Goal: Information Seeking & Learning: Learn about a topic

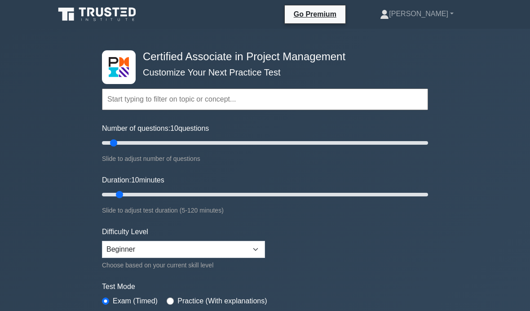
select select "beginner"
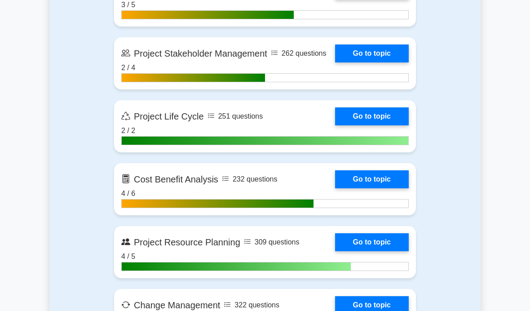
scroll to position [1233, 0]
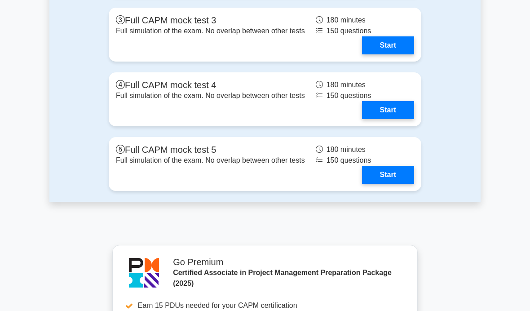
scroll to position [3438, 0]
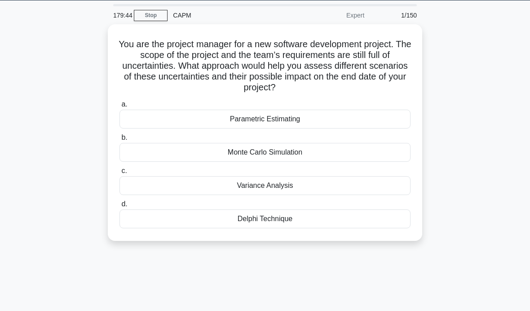
scroll to position [30, 0]
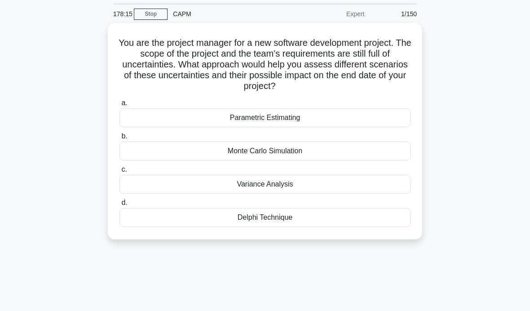
click at [374, 119] on div "Parametric Estimating" at bounding box center [264, 117] width 291 height 19
click at [119, 106] on input "a. Parametric Estimating" at bounding box center [119, 103] width 0 height 6
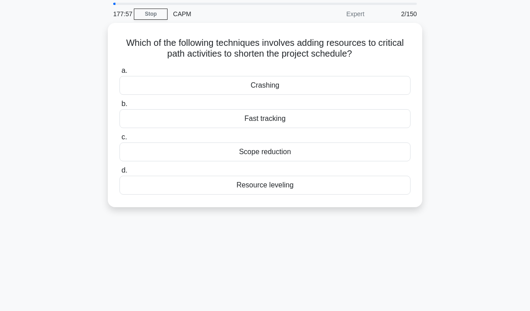
click at [363, 83] on div "Crashing" at bounding box center [264, 85] width 291 height 19
click at [119, 74] on input "a. Crashing" at bounding box center [119, 71] width 0 height 6
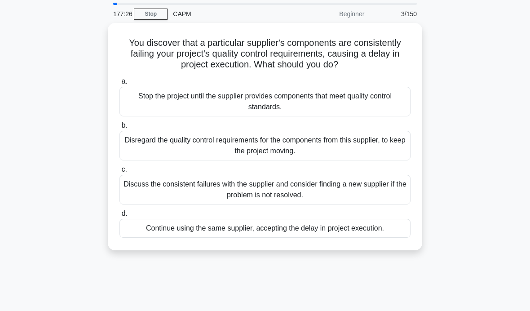
click at [350, 186] on div "Discuss the consistent failures with the supplier and consider finding a new su…" at bounding box center [264, 190] width 291 height 30
click at [119, 172] on input "c. Discuss the consistent failures with the supplier and consider finding a new…" at bounding box center [119, 170] width 0 height 6
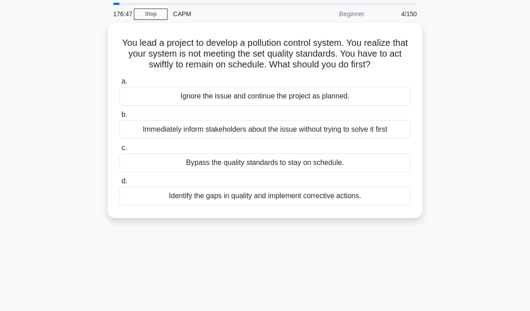
click at [379, 205] on div "Identify the gaps in quality and implement corrective actions." at bounding box center [264, 195] width 291 height 19
click at [119, 184] on input "d. Identify the gaps in quality and implement corrective actions." at bounding box center [119, 181] width 0 height 6
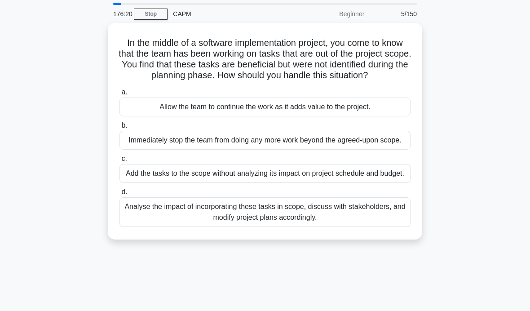
click at [344, 227] on div "Analyse the impact of incorporating these tasks in scope, discuss with stakehol…" at bounding box center [264, 212] width 291 height 30
click at [119, 195] on input "d. Analyse the impact of incorporating these tasks in scope, discuss with stake…" at bounding box center [119, 192] width 0 height 6
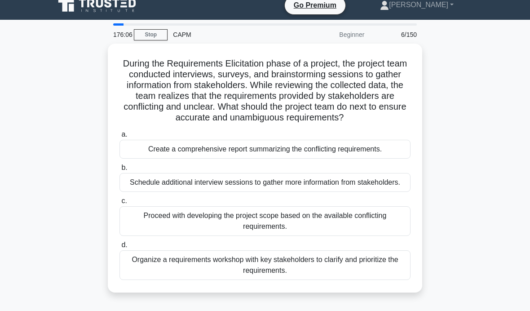
scroll to position [9, 0]
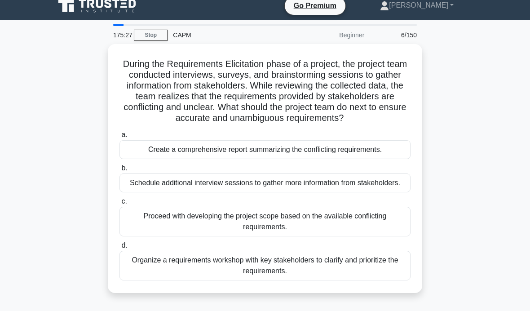
click at [390, 280] on div "Organize a requirements workshop with key stakeholders to clarify and prioritiz…" at bounding box center [264, 265] width 291 height 30
click at [119, 248] on input "d. Organize a requirements workshop with key stakeholders to clarify and priori…" at bounding box center [119, 245] width 0 height 6
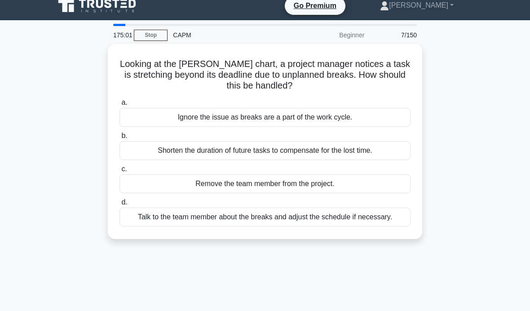
click at [363, 226] on div "Talk to the team member about the breaks and adjust the schedule if necessary." at bounding box center [264, 216] width 291 height 19
click at [119, 205] on input "d. Talk to the team member about the breaks and adjust the schedule if necessar…" at bounding box center [119, 202] width 0 height 6
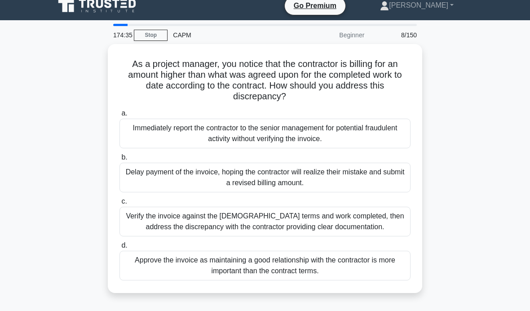
click at [377, 221] on div "Verify the invoice against the contract terms and work completed, then address …" at bounding box center [264, 221] width 291 height 30
click at [119, 204] on input "c. Verify the invoice against the contract terms and work completed, then addre…" at bounding box center [119, 201] width 0 height 6
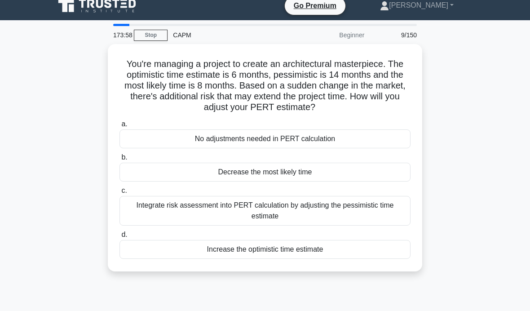
click at [363, 148] on div "No adjustments needed in PERT calculation" at bounding box center [264, 138] width 291 height 19
click at [119, 127] on input "a. No adjustments needed in PERT calculation" at bounding box center [119, 124] width 0 height 6
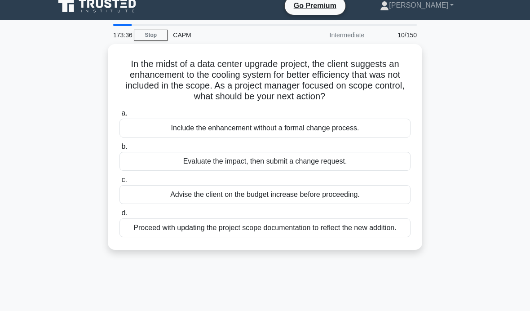
click at [359, 171] on div "Evaluate the impact, then submit a change request." at bounding box center [264, 161] width 291 height 19
click at [119, 149] on input "b. Evaluate the impact, then submit a change request." at bounding box center [119, 147] width 0 height 6
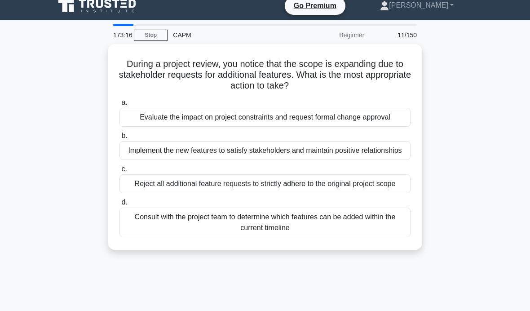
click at [384, 127] on div "Evaluate the impact on project constraints and request formal change approval" at bounding box center [264, 117] width 291 height 19
click at [119, 105] on input "a. Evaluate the impact on project constraints and request formal change approval" at bounding box center [119, 103] width 0 height 6
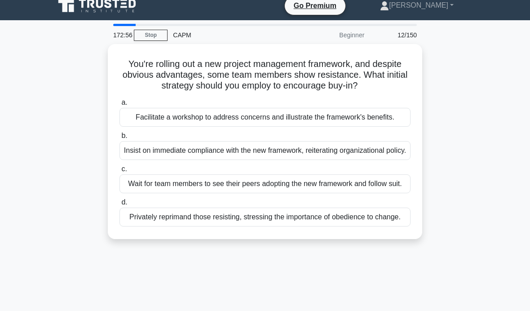
click at [376, 127] on div "Facilitate a workshop to address concerns and illustrate the framework's benefi…" at bounding box center [264, 117] width 291 height 19
click at [119, 105] on input "a. Facilitate a workshop to address concerns and illustrate the framework's ben…" at bounding box center [119, 103] width 0 height 6
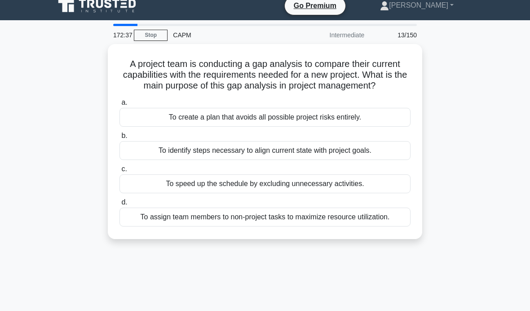
click at [368, 159] on div "To identify steps necessary to align current state with project goals." at bounding box center [264, 150] width 291 height 19
click at [119, 139] on input "b. To identify steps necessary to align current state with project goals." at bounding box center [119, 136] width 0 height 6
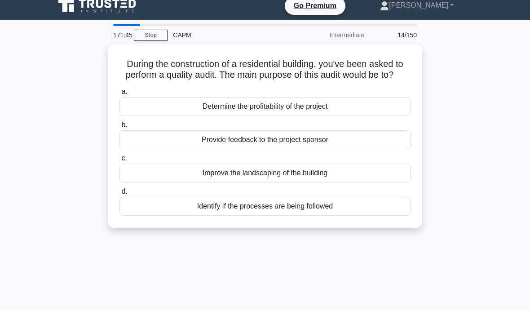
click at [382, 215] on div "Identify if the processes are being followed" at bounding box center [264, 206] width 291 height 19
click at [119, 194] on input "d. Identify if the processes are being followed" at bounding box center [119, 192] width 0 height 6
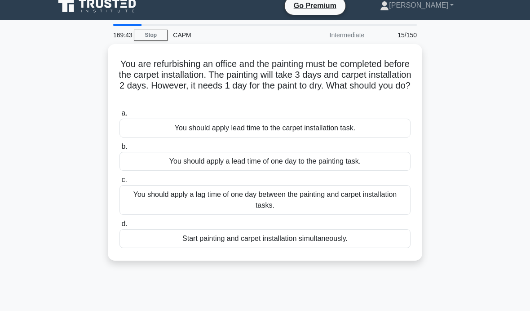
click at [379, 205] on div "You should apply a lag time of one day between the painting and carpet installa…" at bounding box center [264, 200] width 291 height 30
click at [119, 183] on input "c. You should apply a lag time of one day between the painting and carpet insta…" at bounding box center [119, 180] width 0 height 6
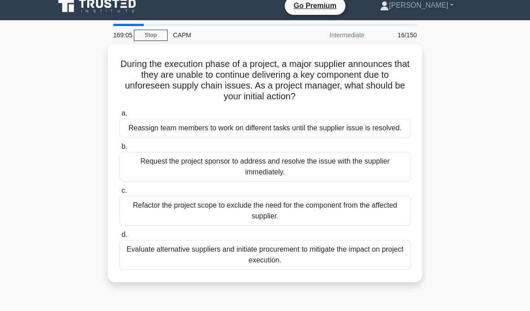
click at [364, 264] on div "Evaluate alternative suppliers and initiate procurement to mitigate the impact …" at bounding box center [264, 255] width 291 height 30
click at [119, 237] on input "d. Evaluate alternative suppliers and initiate procurement to mitigate the impa…" at bounding box center [119, 235] width 0 height 6
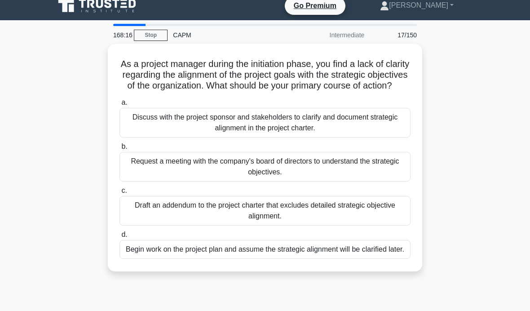
click at [369, 129] on div "Discuss with the project sponsor and stakeholders to clarify and document strat…" at bounding box center [264, 123] width 291 height 30
click at [119, 105] on input "a. Discuss with the project sponsor and stakeholders to clarify and document st…" at bounding box center [119, 103] width 0 height 6
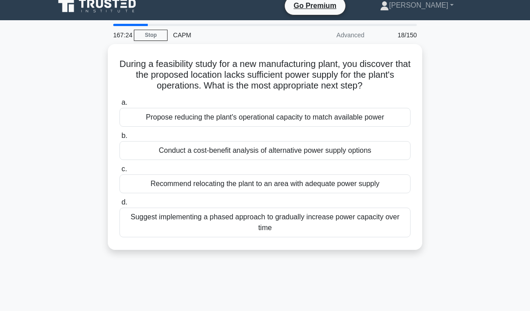
click at [376, 160] on div "Conduct a cost-benefit analysis of alternative power supply options" at bounding box center [264, 150] width 291 height 19
click at [119, 139] on input "b. Conduct a cost-benefit analysis of alternative power supply options" at bounding box center [119, 136] width 0 height 6
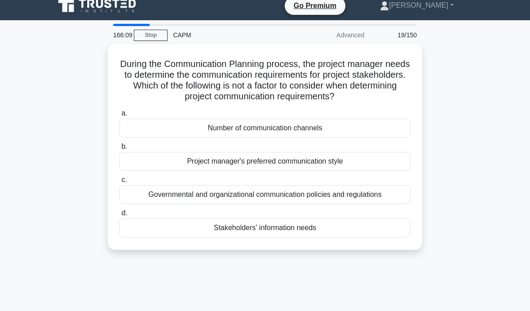
click at [362, 203] on div "Governmental and organizational communication policies and regulations" at bounding box center [264, 194] width 291 height 19
click at [119, 183] on input "c. Governmental and organizational communication policies and regulations" at bounding box center [119, 180] width 0 height 6
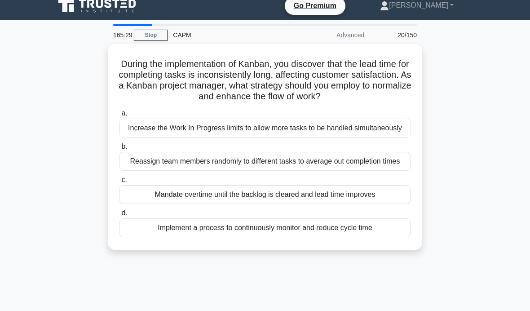
click at [379, 237] on div "Implement a process to continuously monitor and reduce cycle time" at bounding box center [264, 227] width 291 height 19
click at [119, 216] on input "d. Implement a process to continuously monitor and reduce cycle time" at bounding box center [119, 213] width 0 height 6
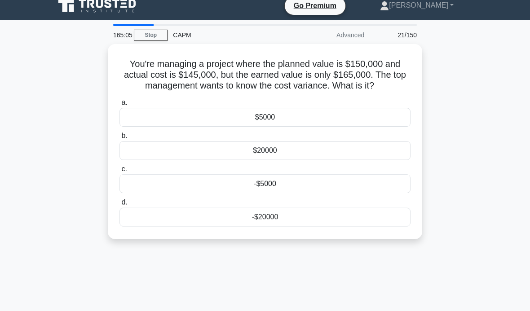
click at [326, 159] on div "$20000" at bounding box center [264, 150] width 291 height 19
click at [119, 139] on input "b. $20000" at bounding box center [119, 136] width 0 height 6
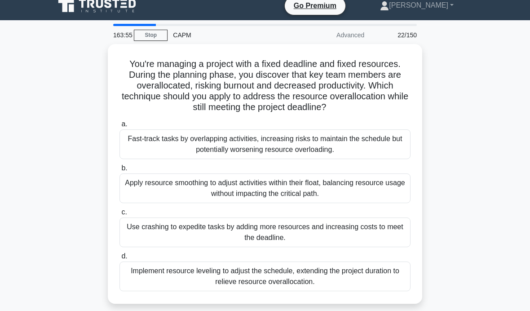
click at [372, 291] on div "Implement resource leveling to adjust the schedule, extending the project durat…" at bounding box center [264, 276] width 291 height 30
click at [119, 259] on input "d. Implement resource leveling to adjust the schedule, extending the project du…" at bounding box center [119, 256] width 0 height 6
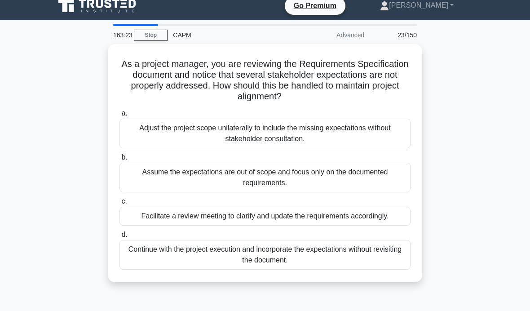
click at [373, 217] on div "Facilitate a review meeting to clarify and update the requirements accordingly." at bounding box center [264, 215] width 291 height 19
click at [119, 204] on input "c. Facilitate a review meeting to clarify and update the requirements according…" at bounding box center [119, 201] width 0 height 6
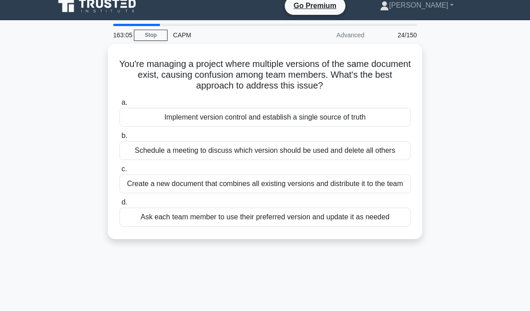
click at [389, 117] on div "Implement version control and establish a single source of truth" at bounding box center [264, 117] width 291 height 19
click at [119, 105] on input "a. Implement version control and establish a single source of truth" at bounding box center [119, 103] width 0 height 6
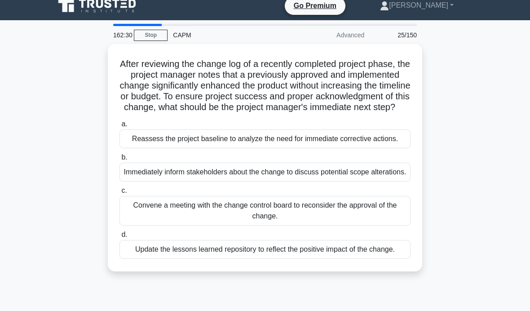
click at [351, 259] on div "Update the lessons learned repository to reflect the positive impact of the cha…" at bounding box center [264, 249] width 291 height 19
click at [119, 237] on input "d. Update the lessons learned repository to reflect the positive impact of the …" at bounding box center [119, 235] width 0 height 6
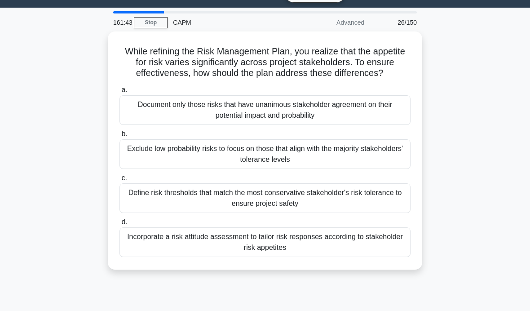
scroll to position [17, 0]
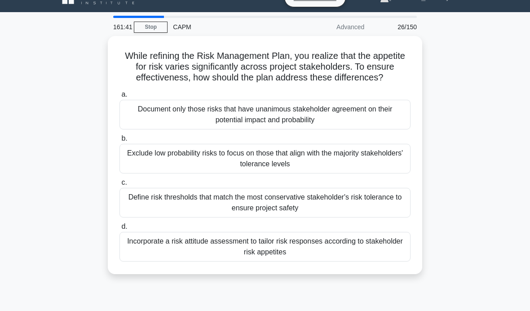
click at [381, 258] on div "Incorporate a risk attitude assessment to tailor risk responses according to st…" at bounding box center [264, 247] width 291 height 30
click at [119, 229] on input "d. Incorporate a risk attitude assessment to tailor risk responses according to…" at bounding box center [119, 227] width 0 height 6
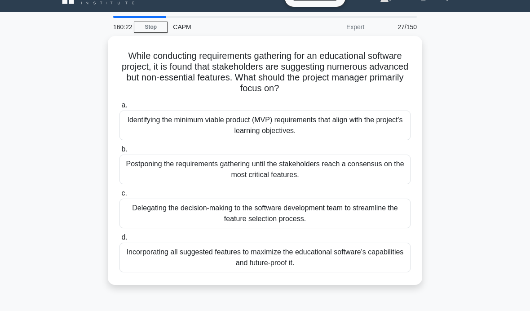
click at [385, 121] on div "Identifying the minimum viable product (MVP) requirements that align with the p…" at bounding box center [264, 125] width 291 height 30
click at [119, 108] on input "a. Identifying the minimum viable product (MVP) requirements that align with th…" at bounding box center [119, 105] width 0 height 6
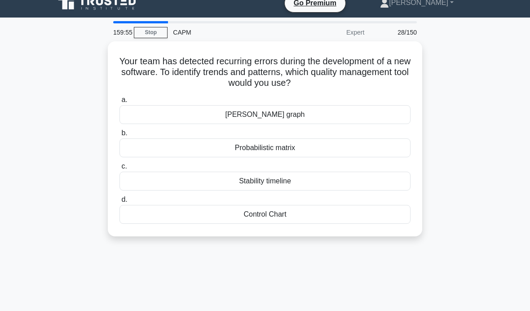
scroll to position [0, 0]
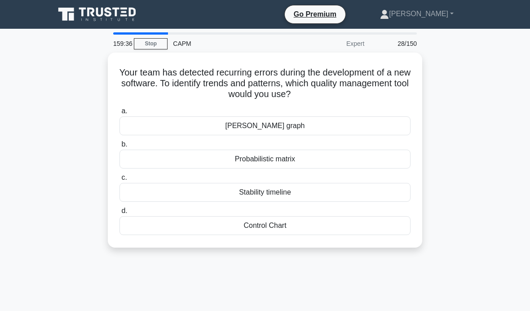
click at [394, 127] on div "Berger's graph" at bounding box center [264, 125] width 291 height 19
click at [119, 114] on input "a. Berger's graph" at bounding box center [119, 111] width 0 height 6
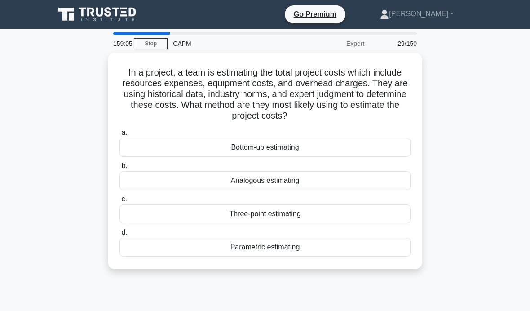
scroll to position [4, 0]
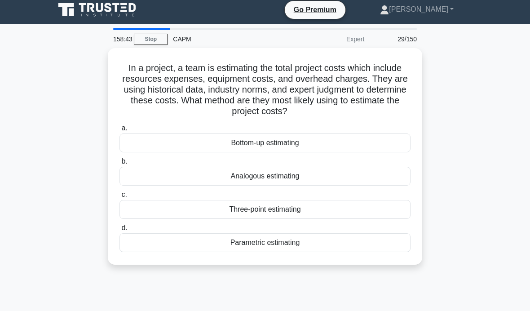
click at [383, 177] on div "Analogous estimating" at bounding box center [264, 176] width 291 height 19
click at [119, 164] on input "b. Analogous estimating" at bounding box center [119, 161] width 0 height 6
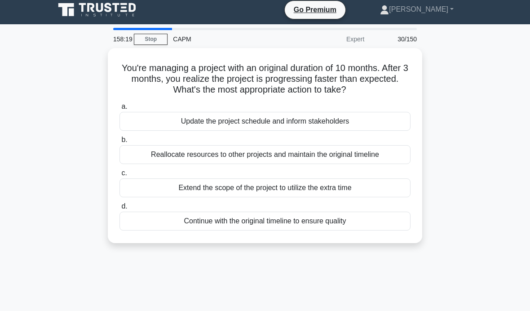
click at [393, 125] on div "Update the project schedule and inform stakeholders" at bounding box center [264, 121] width 291 height 19
click at [119, 110] on input "a. Update the project schedule and inform stakeholders" at bounding box center [119, 107] width 0 height 6
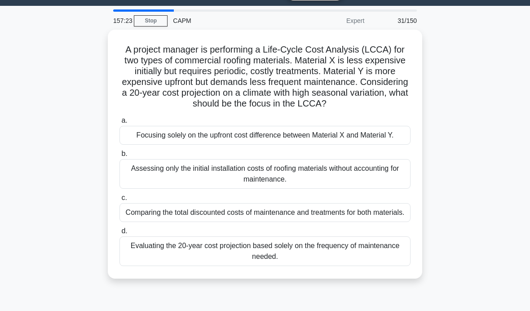
scroll to position [22, 0]
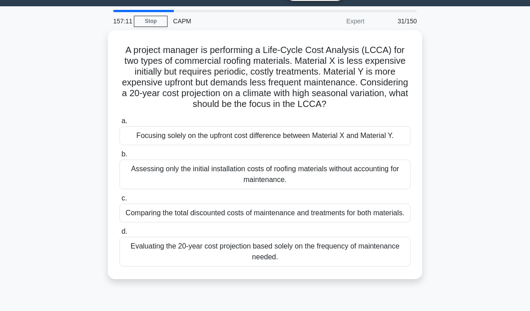
click at [394, 266] on div "Evaluating the 20-year cost projection based solely on the frequency of mainten…" at bounding box center [264, 252] width 291 height 30
click at [119, 234] on input "d. Evaluating the 20-year cost projection based solely on the frequency of main…" at bounding box center [119, 231] width 0 height 6
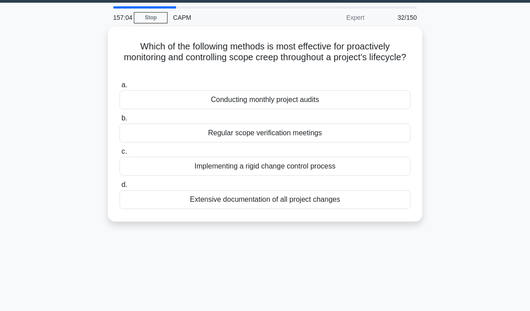
scroll to position [26, 0]
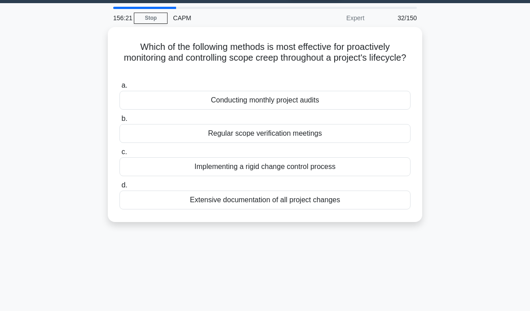
click at [402, 132] on div "Regular scope verification meetings" at bounding box center [264, 133] width 291 height 19
click at [119, 122] on input "b. Regular scope verification meetings" at bounding box center [119, 119] width 0 height 6
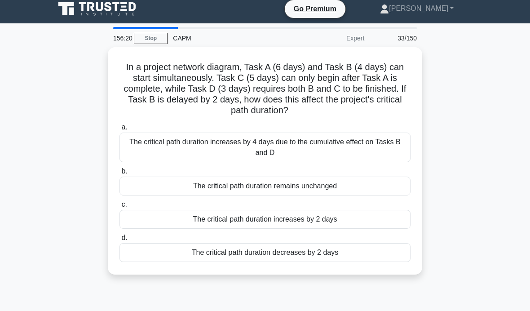
scroll to position [0, 0]
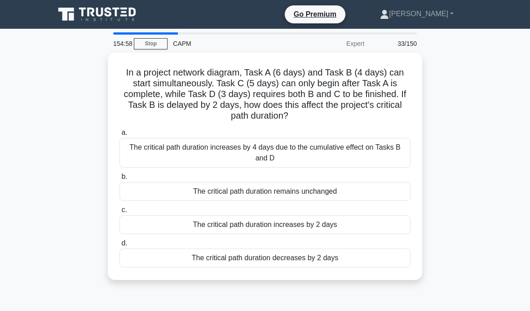
click at [394, 221] on div "The critical path duration increases by 2 days" at bounding box center [264, 224] width 291 height 19
click at [119, 213] on input "c. The critical path duration increases by 2 days" at bounding box center [119, 210] width 0 height 6
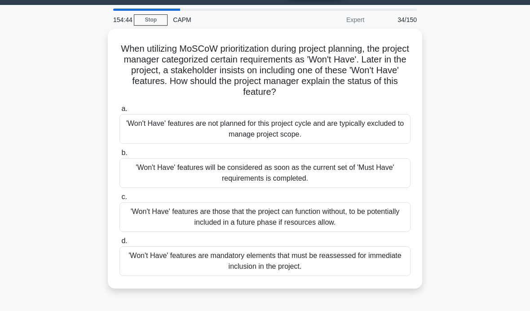
scroll to position [24, 0]
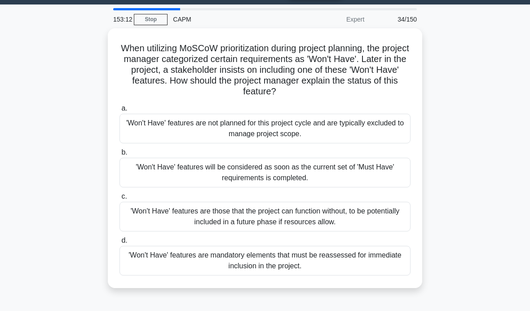
click at [388, 122] on div "'Won't Have' features are not planned for this project cycle and are typically …" at bounding box center [264, 129] width 291 height 30
click at [119, 111] on input "a. 'Won't Have' features are not planned for this project cycle and are typical…" at bounding box center [119, 108] width 0 height 6
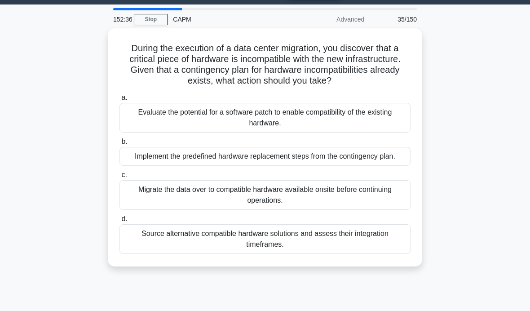
click at [374, 112] on div "Evaluate the potential for a software patch to enable compatibility of the exis…" at bounding box center [264, 118] width 291 height 30
click at [119, 101] on input "a. Evaluate the potential for a software patch to enable compatibility of the e…" at bounding box center [119, 98] width 0 height 6
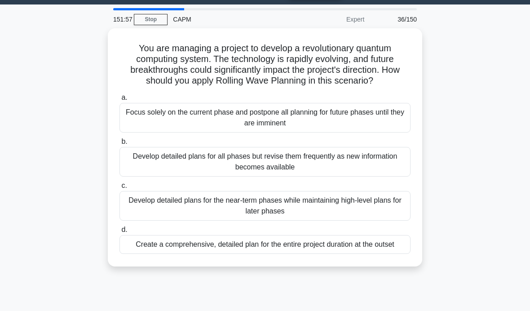
click at [338, 122] on div "Focus solely on the current phase and postpone all planning for future phases u…" at bounding box center [264, 118] width 291 height 30
click at [119, 101] on input "a. Focus solely on the current phase and postpone all planning for future phase…" at bounding box center [119, 98] width 0 height 6
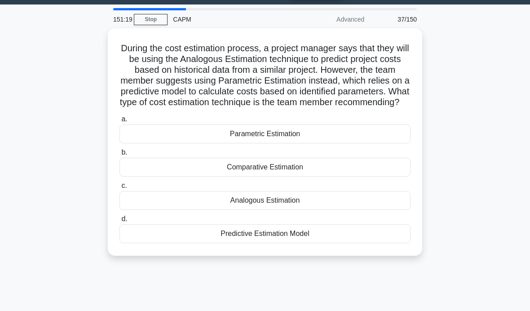
click at [384, 143] on div "Parametric Estimation" at bounding box center [264, 133] width 291 height 19
click at [119, 122] on input "a. Parametric Estimation" at bounding box center [119, 119] width 0 height 6
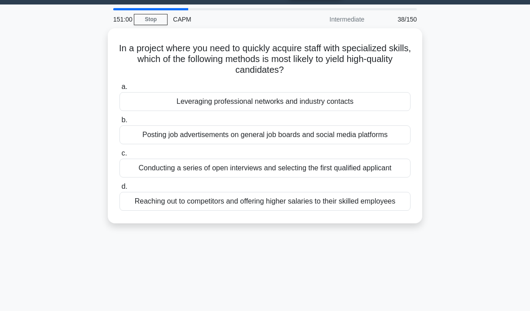
click at [386, 97] on div "Leveraging professional networks and industry contacts" at bounding box center [264, 101] width 291 height 19
click at [119, 90] on input "a. Leveraging professional networks and industry contacts" at bounding box center [119, 87] width 0 height 6
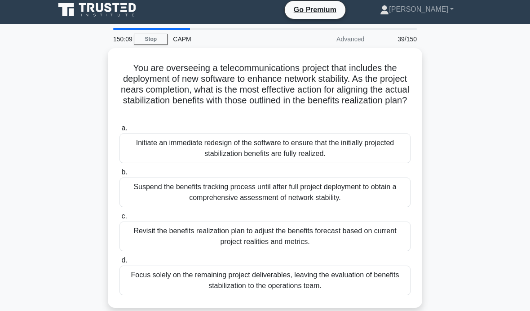
scroll to position [5, 0]
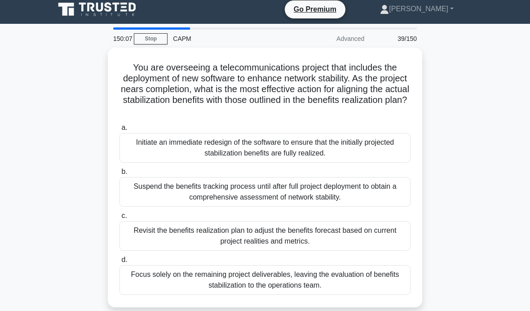
click at [387, 232] on div "Revisit the benefits realization plan to adjust the benefits forecast based on …" at bounding box center [264, 236] width 291 height 30
click at [119, 219] on input "c. Revisit the benefits realization plan to adjust the benefits forecast based …" at bounding box center [119, 216] width 0 height 6
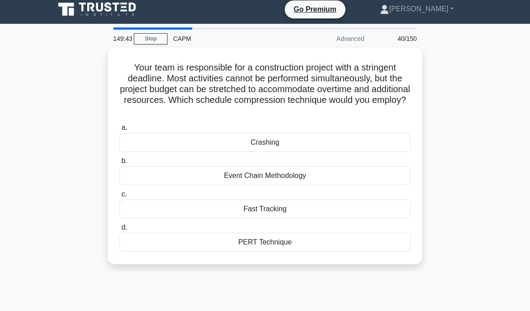
click at [403, 202] on div "Fast Tracking" at bounding box center [264, 208] width 291 height 19
click at [119, 197] on input "c. Fast Tracking" at bounding box center [119, 194] width 0 height 6
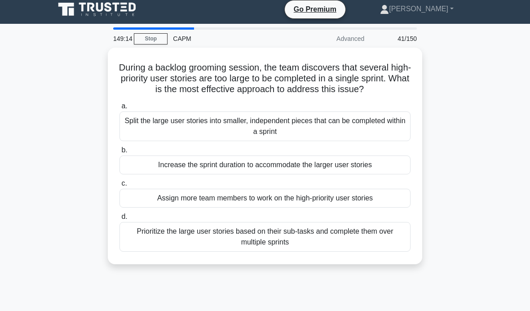
click at [384, 130] on div "Split the large user stories into smaller, independent pieces that can be compl…" at bounding box center [264, 126] width 291 height 30
click at [119, 109] on input "a. Split the large user stories into smaller, independent pieces that can be co…" at bounding box center [119, 106] width 0 height 6
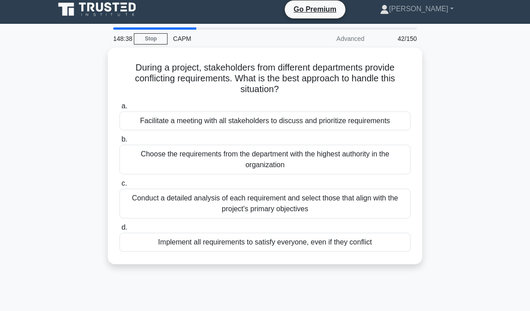
click at [380, 118] on div "Facilitate a meeting with all stakeholders to discuss and prioritize requiremen…" at bounding box center [264, 120] width 291 height 19
click at [119, 109] on input "a. Facilitate a meeting with all stakeholders to discuss and prioritize require…" at bounding box center [119, 106] width 0 height 6
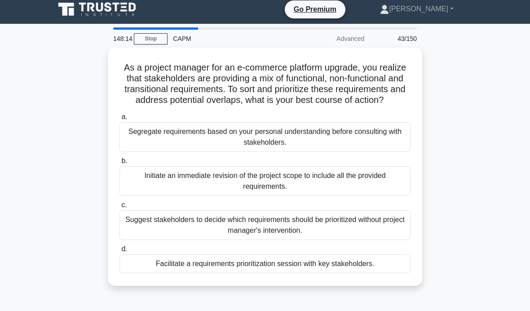
click at [370, 269] on div "Facilitate a requirements prioritization session with key stakeholders." at bounding box center [264, 263] width 291 height 19
click at [119, 252] on input "d. Facilitate a requirements prioritization session with key stakeholders." at bounding box center [119, 249] width 0 height 6
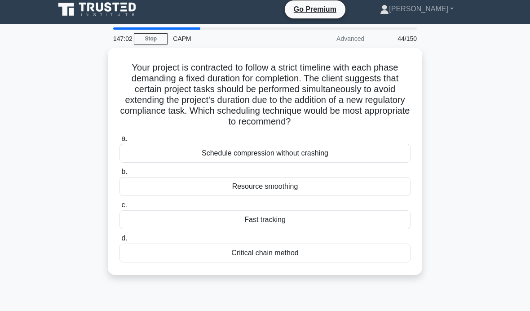
click at [354, 189] on div "Resource smoothing" at bounding box center [264, 186] width 291 height 19
click at [119, 175] on input "b. Resource smoothing" at bounding box center [119, 172] width 0 height 6
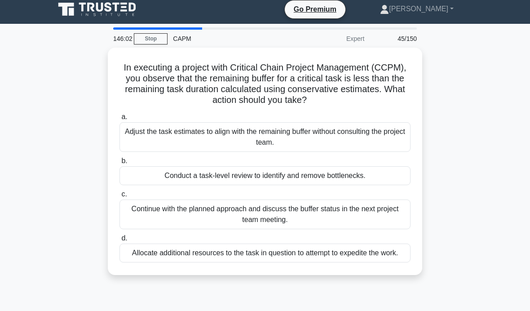
click at [351, 250] on div "Allocate additional resources to the task in question to attempt to expedite th…" at bounding box center [264, 252] width 291 height 19
click at [119, 241] on input "d. Allocate additional resources to the task in question to attempt to expedite…" at bounding box center [119, 238] width 0 height 6
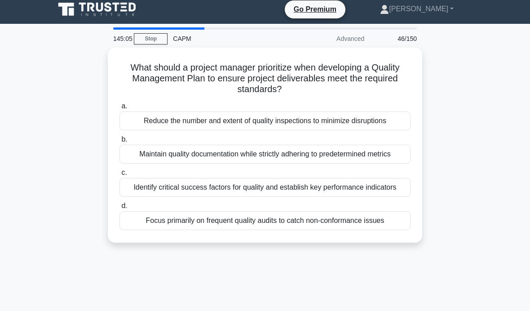
click at [388, 197] on div "Identify critical success factors for quality and establish key performance ind…" at bounding box center [264, 187] width 291 height 19
click at [119, 175] on input "c. Identify critical success factors for quality and establish key performance …" at bounding box center [119, 173] width 0 height 6
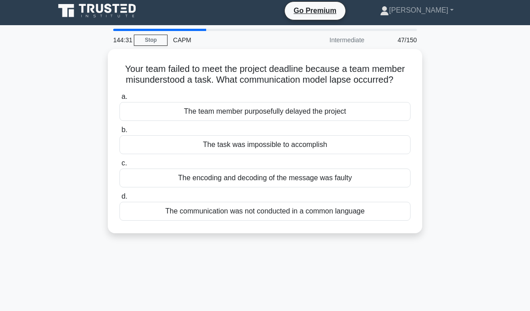
scroll to position [0, 0]
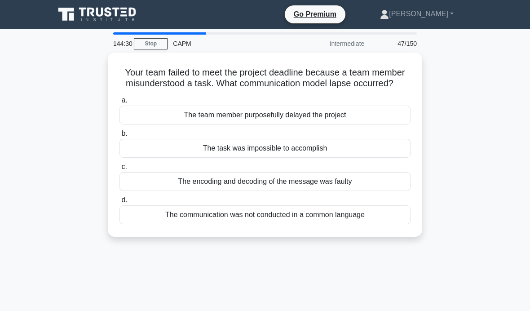
click at [377, 222] on div "The communication was not conducted in a common language" at bounding box center [264, 214] width 291 height 19
click at [119, 203] on input "d. The communication was not conducted in a common language" at bounding box center [119, 200] width 0 height 6
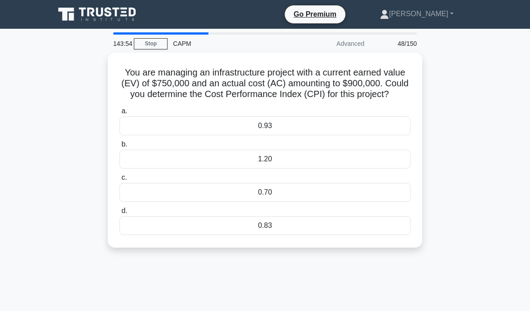
click at [396, 227] on div "0.83" at bounding box center [264, 225] width 291 height 19
click at [119, 214] on input "d. 0.83" at bounding box center [119, 211] width 0 height 6
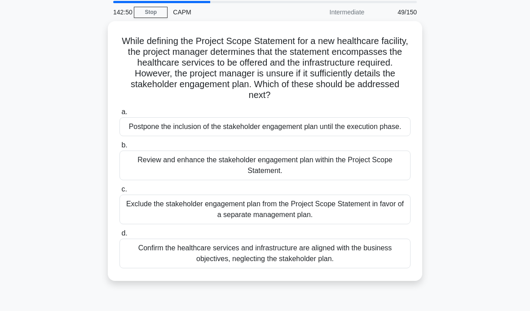
scroll to position [24, 0]
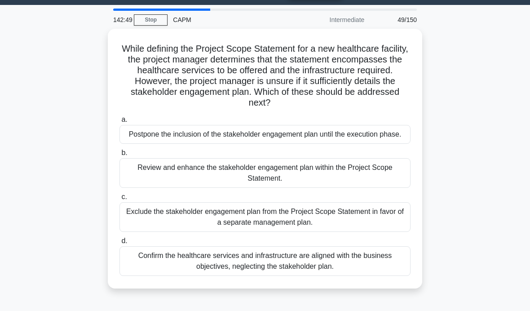
click at [382, 176] on div "Review and enhance the stakeholder engagement plan within the Project Scope Sta…" at bounding box center [264, 173] width 291 height 30
click at [119, 156] on input "b. Review and enhance the stakeholder engagement plan within the Project Scope …" at bounding box center [119, 153] width 0 height 6
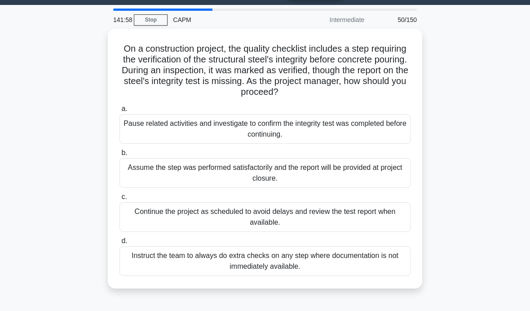
click at [378, 118] on div "Pause related activities and investigate to confirm the integrity test was comp…" at bounding box center [264, 129] width 291 height 30
click at [119, 112] on input "a. Pause related activities and investigate to confirm the integrity test was c…" at bounding box center [119, 109] width 0 height 6
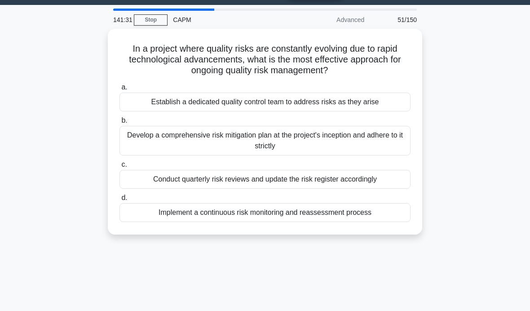
click at [383, 211] on div "Implement a continuous risk monitoring and reassessment process" at bounding box center [264, 212] width 291 height 19
click at [119, 201] on input "d. Implement a continuous risk monitoring and reassessment process" at bounding box center [119, 198] width 0 height 6
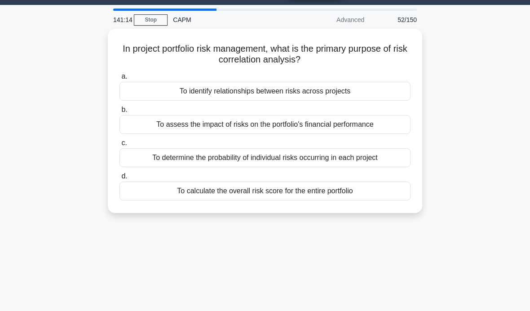
click at [384, 152] on div "To determine the probability of individual risks occurring in each project" at bounding box center [264, 157] width 291 height 19
click at [119, 146] on input "c. To determine the probability of individual risks occurring in each project" at bounding box center [119, 143] width 0 height 6
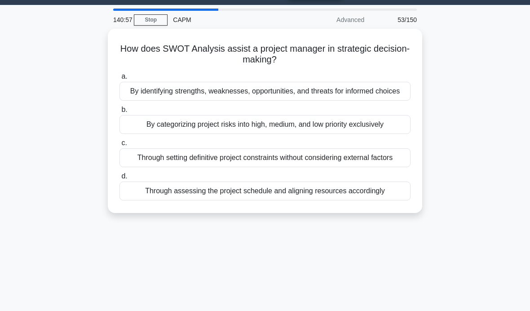
click at [386, 85] on div "By identifying strengths, weaknesses, opportunities, and threats for informed c…" at bounding box center [264, 91] width 291 height 19
click at [119, 79] on input "a. By identifying strengths, weaknesses, opportunities, and threats for informe…" at bounding box center [119, 77] width 0 height 6
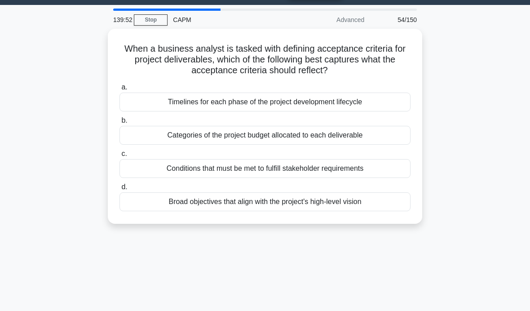
click at [390, 164] on div "Conditions that must be met to fulfill stakeholder requirements" at bounding box center [264, 168] width 291 height 19
click at [119, 157] on input "c. Conditions that must be met to fulfill stakeholder requirements" at bounding box center [119, 154] width 0 height 6
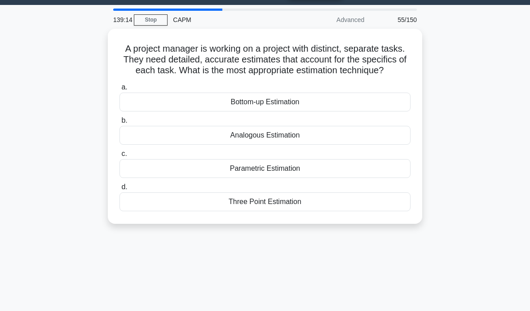
click at [375, 110] on div "Bottom-up Estimation" at bounding box center [264, 101] width 291 height 19
click at [119, 90] on input "a. Bottom-up Estimation" at bounding box center [119, 87] width 0 height 6
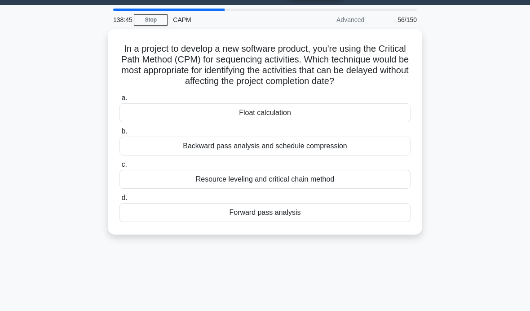
click at [387, 121] on div "Float calculation" at bounding box center [264, 112] width 291 height 19
click at [119, 101] on input "a. Float calculation" at bounding box center [119, 98] width 0 height 6
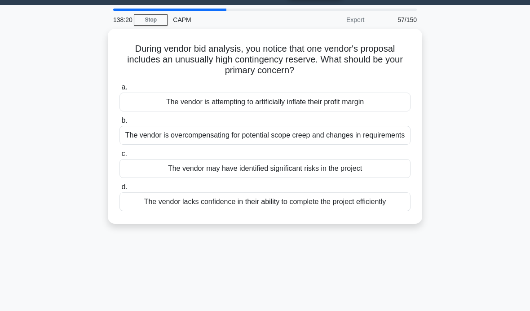
click at [381, 173] on div "The vendor may have identified significant risks in the project" at bounding box center [264, 168] width 291 height 19
click at [119, 157] on input "c. The vendor may have identified significant risks in the project" at bounding box center [119, 154] width 0 height 6
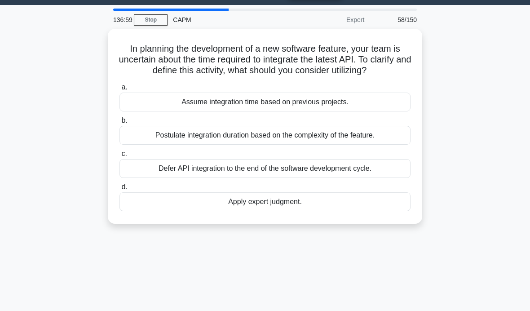
click at [388, 142] on div "Postulate integration duration based on the complexity of the feature." at bounding box center [264, 135] width 291 height 19
click at [119, 123] on input "b. Postulate integration duration based on the complexity of the feature." at bounding box center [119, 121] width 0 height 6
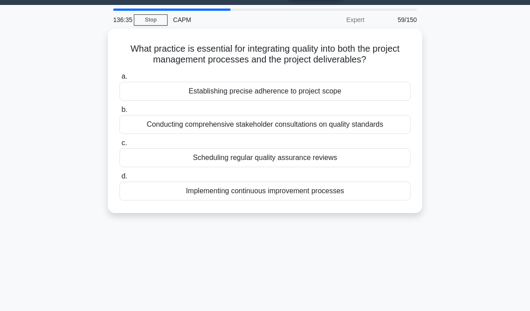
click at [387, 153] on div "Scheduling regular quality assurance reviews" at bounding box center [264, 157] width 291 height 19
click at [119, 146] on input "c. Scheduling regular quality assurance reviews" at bounding box center [119, 143] width 0 height 6
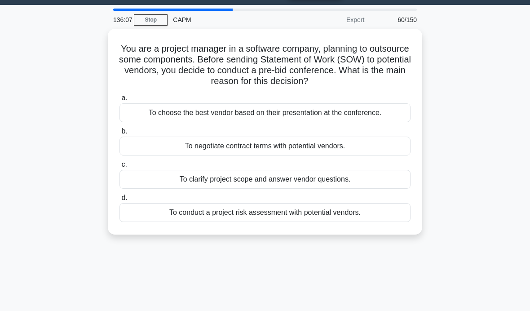
click at [384, 171] on div "To clarify project scope and answer vendor questions." at bounding box center [264, 179] width 291 height 19
click at [119, 167] on input "c. To clarify project scope and answer vendor questions." at bounding box center [119, 165] width 0 height 6
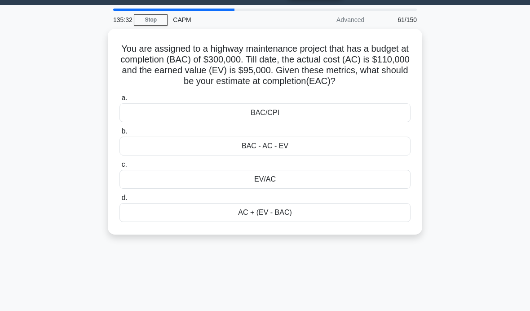
click at [378, 122] on div "BAC/CPI" at bounding box center [264, 112] width 291 height 19
click at [119, 101] on input "a. BAC/CPI" at bounding box center [119, 98] width 0 height 6
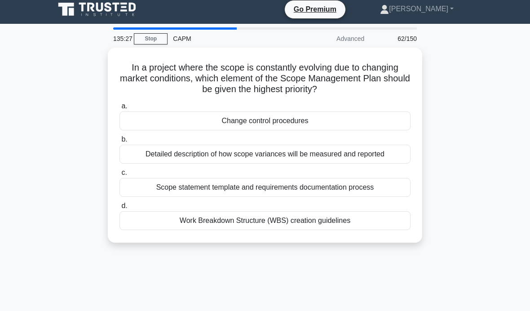
scroll to position [0, 0]
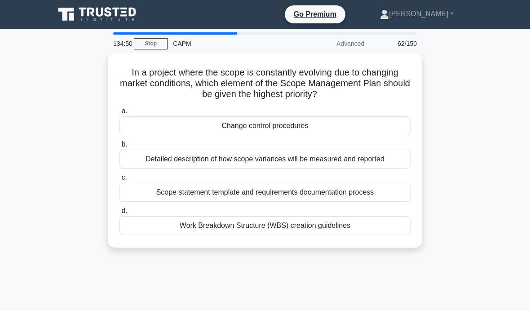
click at [395, 159] on div "Detailed description of how scope variances will be measured and reported" at bounding box center [264, 158] width 291 height 19
click at [119, 147] on input "b. Detailed description of how scope variances will be measured and reported" at bounding box center [119, 144] width 0 height 6
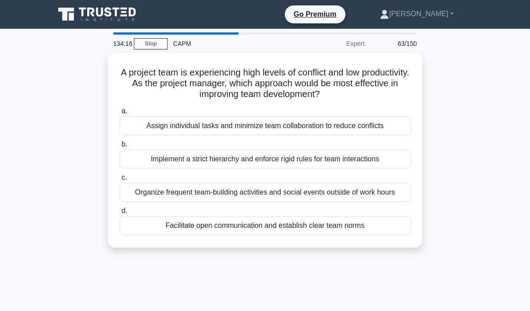
click at [371, 234] on div "Facilitate open communication and establish clear team norms" at bounding box center [264, 225] width 291 height 19
click at [119, 214] on input "d. Facilitate open communication and establish clear team norms" at bounding box center [119, 211] width 0 height 6
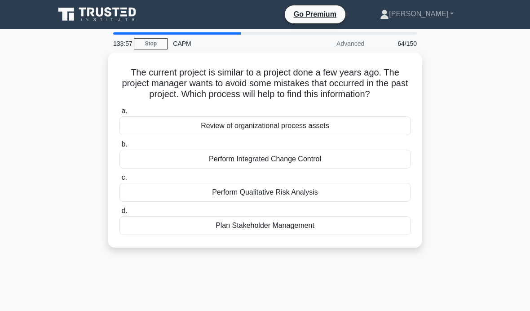
click at [377, 134] on div "Review of organizational process assets" at bounding box center [264, 125] width 291 height 19
click at [119, 114] on input "a. Review of organizational process assets" at bounding box center [119, 111] width 0 height 6
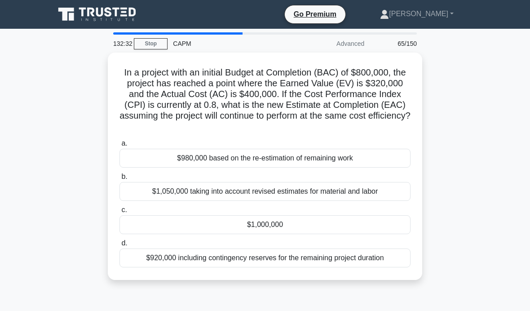
click at [369, 224] on div "$1,000,000" at bounding box center [264, 224] width 291 height 19
click at [119, 213] on input "c. $1,000,000" at bounding box center [119, 210] width 0 height 6
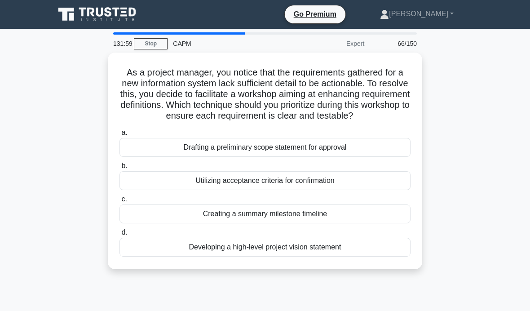
click at [333, 254] on div "Developing a high-level project vision statement" at bounding box center [264, 246] width 291 height 19
click at [119, 235] on input "d. Developing a high-level project vision statement" at bounding box center [119, 232] width 0 height 6
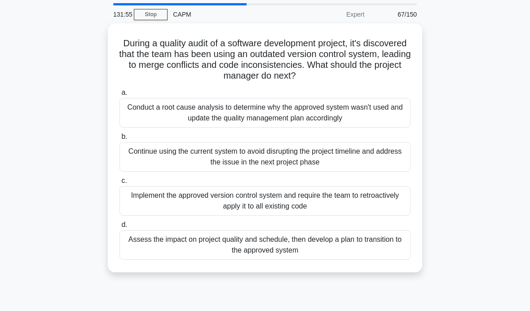
scroll to position [30, 0]
click at [399, 240] on div "Assess the impact on project quality and schedule, then develop a plan to trans…" at bounding box center [264, 244] width 291 height 30
click at [119, 227] on input "d. Assess the impact on project quality and schedule, then develop a plan to tr…" at bounding box center [119, 224] width 0 height 6
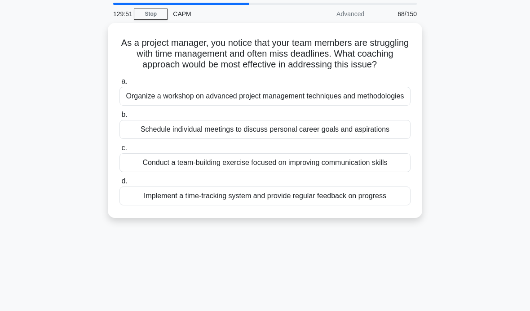
click at [381, 205] on div "Implement a time-tracking system and provide regular feedback on progress" at bounding box center [264, 195] width 291 height 19
click at [119, 184] on input "d. Implement a time-tracking system and provide regular feedback on progress" at bounding box center [119, 181] width 0 height 6
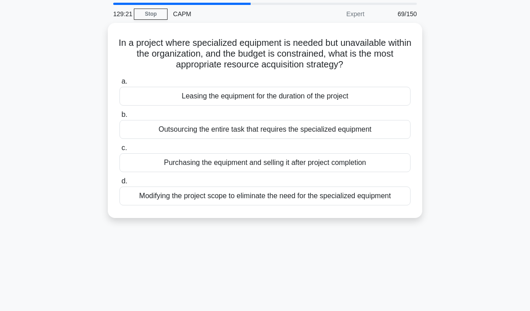
click at [386, 199] on div "Modifying the project scope to eliminate the need for the specialized equipment" at bounding box center [264, 195] width 291 height 19
click at [119, 184] on input "d. Modifying the project scope to eliminate the need for the specialized equipm…" at bounding box center [119, 181] width 0 height 6
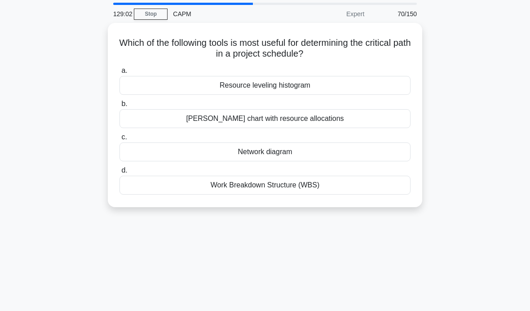
click at [381, 142] on div "Network diagram" at bounding box center [264, 151] width 291 height 19
click at [119, 140] on input "c. Network diagram" at bounding box center [119, 137] width 0 height 6
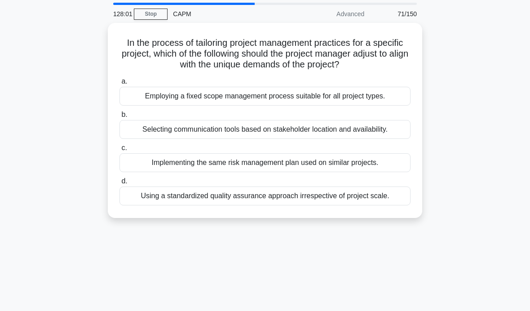
click at [149, 198] on div "Using a standardized quality assurance approach irrespective of project scale." at bounding box center [264, 195] width 291 height 19
click at [119, 184] on input "d. Using a standardized quality assurance approach irrespective of project scal…" at bounding box center [119, 181] width 0 height 6
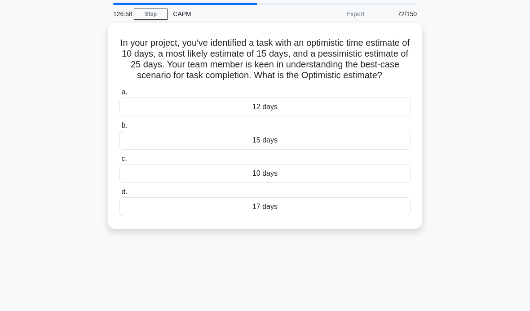
click at [329, 142] on div "15 days" at bounding box center [264, 140] width 291 height 19
click at [119, 128] on input "b. 15 days" at bounding box center [119, 126] width 0 height 6
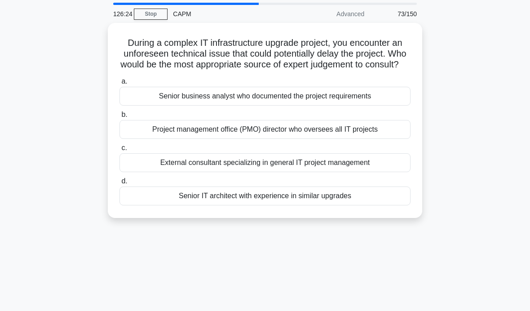
click at [382, 200] on div "Senior IT architect with experience in similar upgrades" at bounding box center [264, 195] width 291 height 19
click at [119, 184] on input "d. Senior IT architect with experience in similar upgrades" at bounding box center [119, 181] width 0 height 6
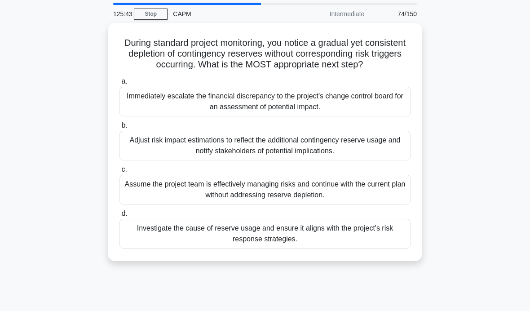
click at [370, 241] on div "Investigate the cause of reserve usage and ensure it aligns with the project's …" at bounding box center [264, 234] width 291 height 30
click at [119, 216] on input "d. Investigate the cause of reserve usage and ensure it aligns with the project…" at bounding box center [119, 213] width 0 height 6
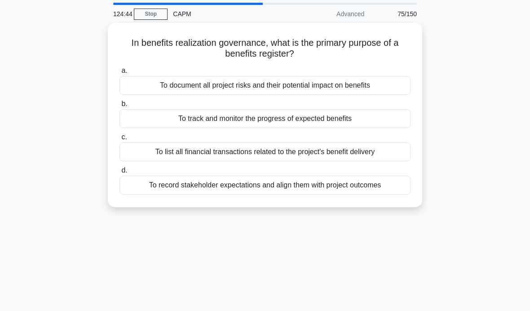
click at [385, 82] on div "To document all project risks and their potential impact on benefits" at bounding box center [264, 85] width 291 height 19
click at [119, 74] on input "a. To document all project risks and their potential impact on benefits" at bounding box center [119, 71] width 0 height 6
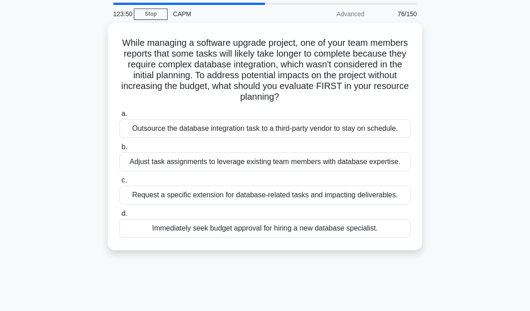
click at [387, 171] on div "Adjust task assignments to leverage existing team members with database experti…" at bounding box center [264, 161] width 291 height 19
click at [119, 150] on input "b. Adjust task assignments to leverage existing team members with database expe…" at bounding box center [119, 147] width 0 height 6
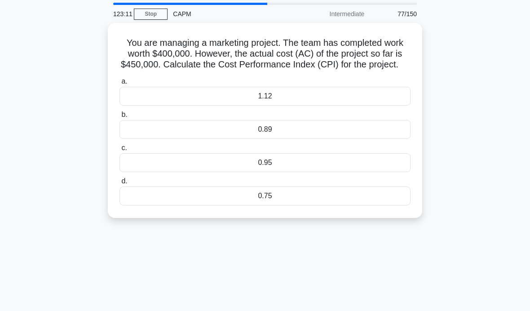
click at [357, 135] on div "0.89" at bounding box center [264, 129] width 291 height 19
click at [119, 118] on input "b. 0.89" at bounding box center [119, 115] width 0 height 6
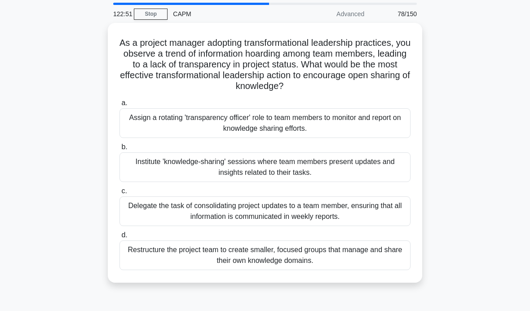
scroll to position [8, 0]
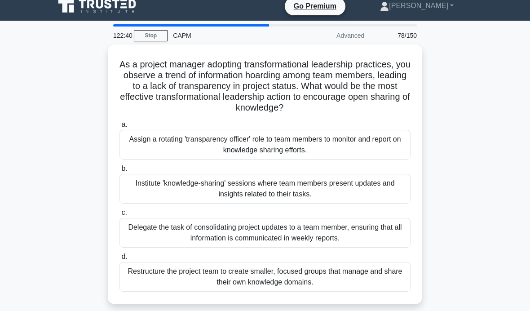
click at [398, 182] on div "Institute 'knowledge-sharing' sessions where team members present updates and i…" at bounding box center [264, 189] width 291 height 30
click at [119, 171] on input "b. Institute 'knowledge-sharing' sessions where team members present updates an…" at bounding box center [119, 169] width 0 height 6
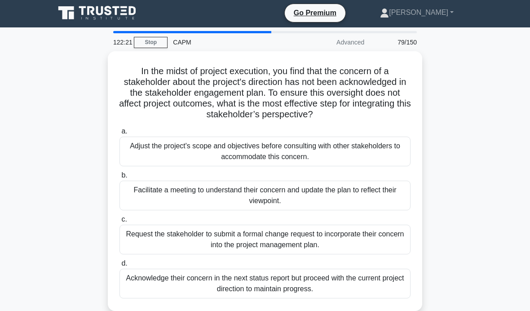
scroll to position [3, 0]
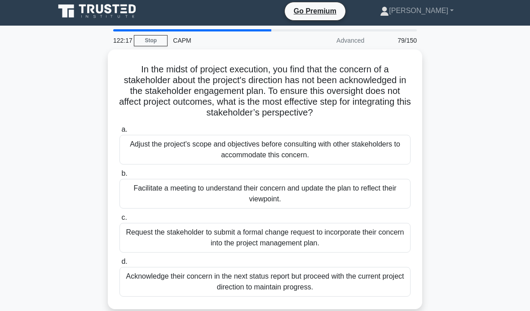
click at [406, 196] on div "Facilitate a meeting to understand their concern and update the plan to reflect…" at bounding box center [264, 194] width 291 height 30
click at [119, 176] on input "b. Facilitate a meeting to understand their concern and update the plan to refl…" at bounding box center [119, 174] width 0 height 6
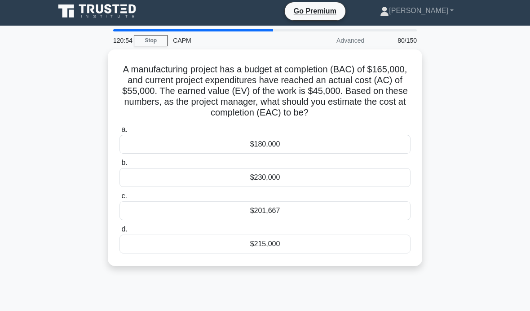
click at [338, 216] on div "$201,667" at bounding box center [264, 210] width 291 height 19
click at [119, 199] on input "c. $201,667" at bounding box center [119, 196] width 0 height 6
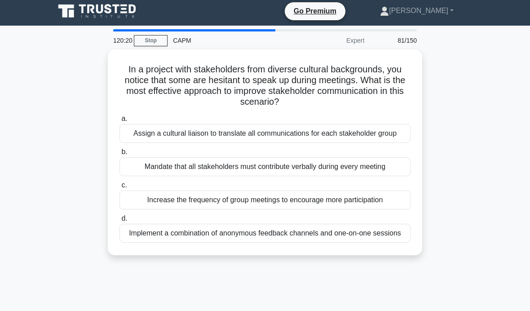
click at [381, 200] on div "Increase the frequency of group meetings to encourage more participation" at bounding box center [264, 199] width 291 height 19
click at [119, 188] on input "c. Increase the frequency of group meetings to encourage more participation" at bounding box center [119, 185] width 0 height 6
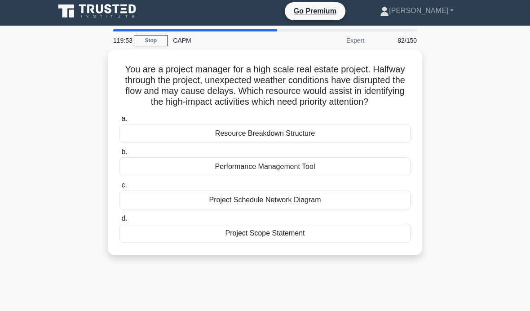
click at [378, 204] on div "Project Schedule Network Diagram" at bounding box center [264, 199] width 291 height 19
click at [119, 188] on input "c. Project Schedule Network Diagram" at bounding box center [119, 185] width 0 height 6
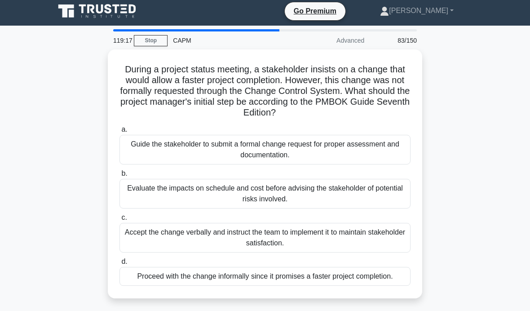
click at [390, 137] on div "Guide the stakeholder to submit a formal change request for proper assessment a…" at bounding box center [264, 150] width 291 height 30
click at [119, 132] on input "a. Guide the stakeholder to submit a formal change request for proper assessmen…" at bounding box center [119, 130] width 0 height 6
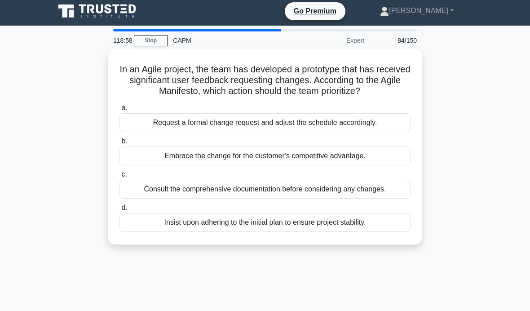
click at [397, 127] on div "Request a formal change request and adjust the schedule accordingly." at bounding box center [264, 122] width 291 height 19
click at [119, 111] on input "a. Request a formal change request and adjust the schedule accordingly." at bounding box center [119, 108] width 0 height 6
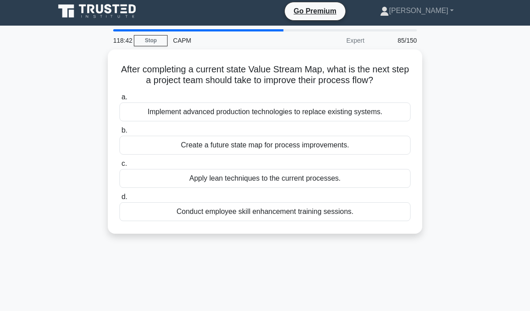
click at [391, 149] on div "Create a future state map for process improvements." at bounding box center [264, 145] width 291 height 19
click at [119, 133] on input "b. Create a future state map for process improvements." at bounding box center [119, 130] width 0 height 6
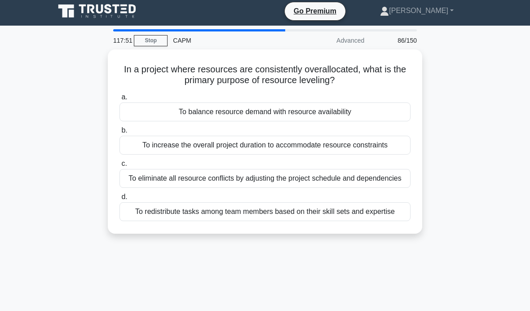
click at [381, 172] on div "To eliminate all resource conflicts by adjusting the project schedule and depen…" at bounding box center [264, 178] width 291 height 19
click at [119, 167] on input "c. To eliminate all resource conflicts by adjusting the project schedule and de…" at bounding box center [119, 164] width 0 height 6
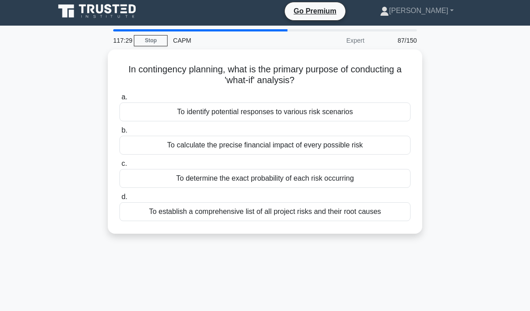
click at [380, 100] on label "a. To identify potential responses to various risk scenarios" at bounding box center [264, 107] width 291 height 30
click at [119, 100] on input "a. To identify potential responses to various risk scenarios" at bounding box center [119, 97] width 0 height 6
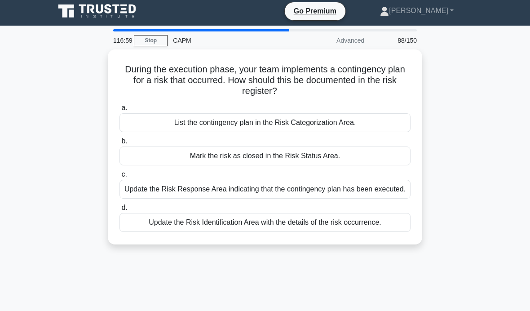
click at [398, 187] on div "Update the Risk Response Area indicating that the contingency plan has been exe…" at bounding box center [264, 189] width 291 height 19
click at [119, 177] on input "c. Update the Risk Response Area indicating that the contingency plan has been …" at bounding box center [119, 174] width 0 height 6
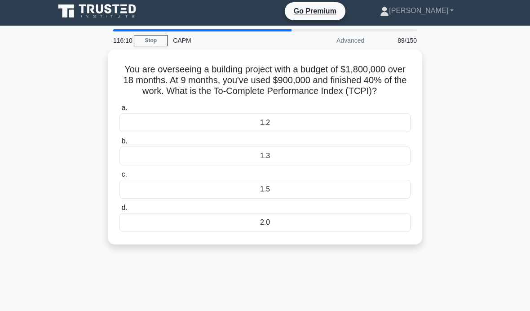
click at [365, 122] on div "1.2" at bounding box center [264, 122] width 291 height 19
click at [119, 111] on input "a. 1.2" at bounding box center [119, 108] width 0 height 6
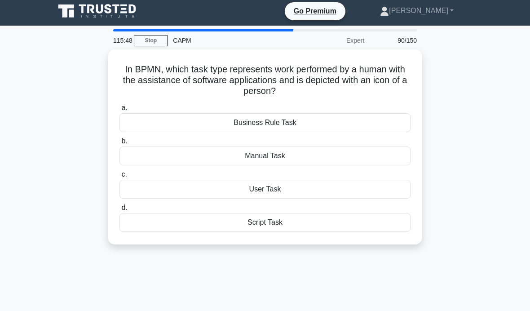
click at [355, 183] on div "User Task" at bounding box center [264, 189] width 291 height 19
click at [119, 177] on input "c. User Task" at bounding box center [119, 174] width 0 height 6
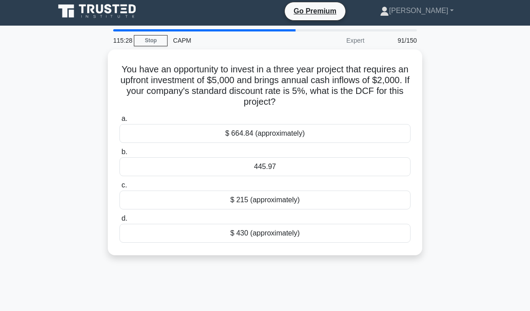
click at [353, 127] on div "$ 664.84 (approximately)" at bounding box center [264, 133] width 291 height 19
click at [119, 122] on input "a. $ 664.84 (approximately)" at bounding box center [119, 119] width 0 height 6
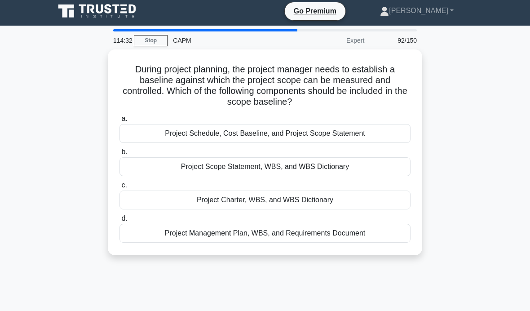
click at [376, 165] on div "Project Scope Statement, WBS, and WBS Dictionary" at bounding box center [264, 166] width 291 height 19
click at [119, 155] on input "b. Project Scope Statement, WBS, and WBS Dictionary" at bounding box center [119, 152] width 0 height 6
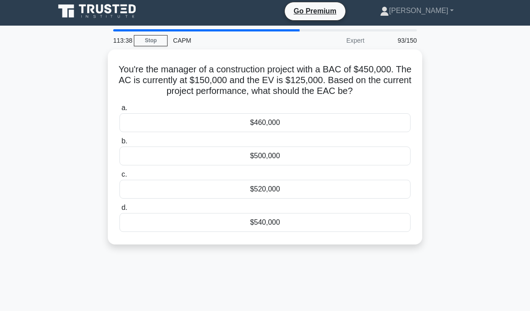
click at [324, 227] on div "$540,000" at bounding box center [264, 222] width 291 height 19
click at [119, 210] on input "d. $540,000" at bounding box center [119, 208] width 0 height 6
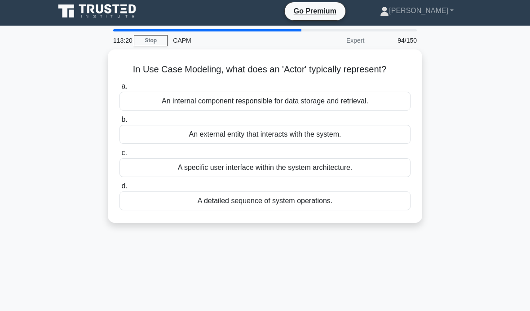
click at [375, 205] on div "A detailed sequence of system operations." at bounding box center [264, 200] width 291 height 19
click at [119, 189] on input "d. A detailed sequence of system operations." at bounding box center [119, 186] width 0 height 6
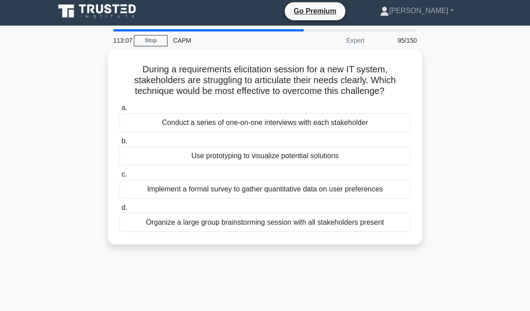
click at [389, 232] on div "Organize a large group brainstorming session with all stakeholders present" at bounding box center [264, 222] width 291 height 19
click at [119, 210] on input "d. Organize a large group brainstorming session with all stakeholders present" at bounding box center [119, 208] width 0 height 6
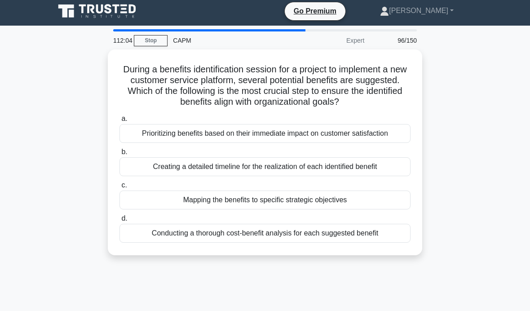
click at [395, 191] on label "c. Mapping the benefits to specific strategic objectives" at bounding box center [264, 195] width 291 height 30
click at [119, 188] on input "c. Mapping the benefits to specific strategic objectives" at bounding box center [119, 185] width 0 height 6
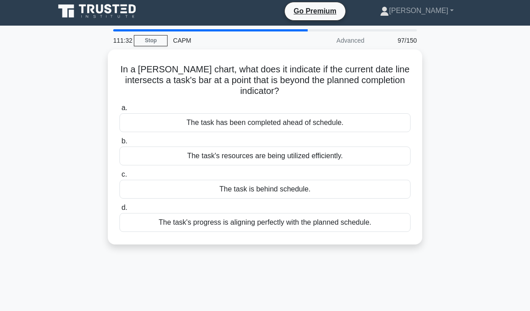
click at [388, 183] on div "The task is behind schedule." at bounding box center [264, 189] width 291 height 19
click at [119, 177] on input "c. The task is behind schedule." at bounding box center [119, 174] width 0 height 6
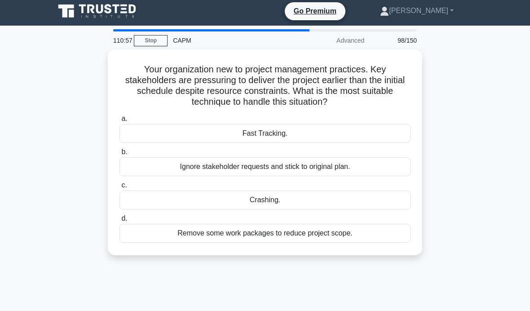
click at [368, 190] on div "Crashing." at bounding box center [264, 199] width 291 height 19
click at [119, 188] on input "c. Crashing." at bounding box center [119, 185] width 0 height 6
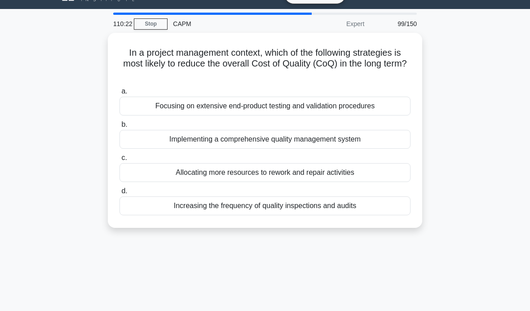
scroll to position [23, 0]
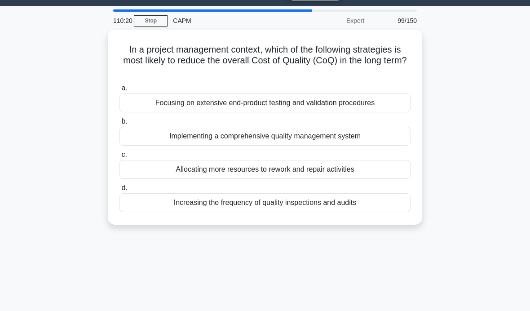
click at [144, 132] on div "Implementing a comprehensive quality management system" at bounding box center [264, 136] width 291 height 19
click at [119, 124] on input "b. Implementing a comprehensive quality management system" at bounding box center [119, 121] width 0 height 6
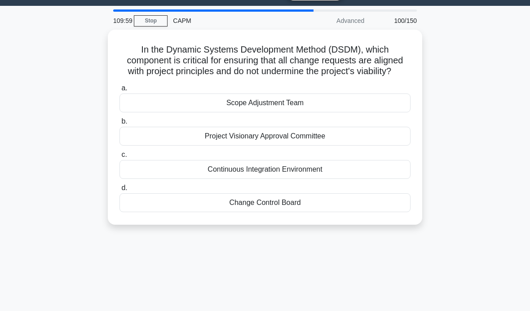
click at [362, 209] on div "Change Control Board" at bounding box center [264, 202] width 291 height 19
click at [119, 191] on input "d. Change Control Board" at bounding box center [119, 188] width 0 height 6
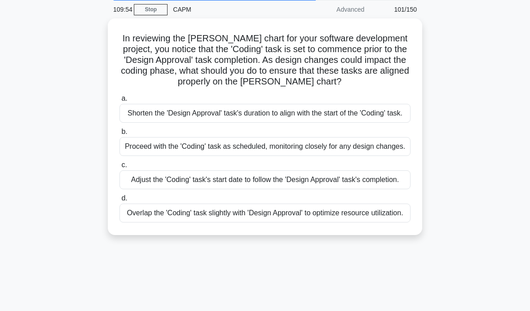
scroll to position [35, 0]
click at [379, 189] on div "Adjust the 'Coding' task's start date to follow the 'Design Approval' task's co…" at bounding box center [264, 179] width 291 height 19
click at [119, 167] on input "c. Adjust the 'Coding' task's start date to follow the 'Design Approval' task's…" at bounding box center [119, 165] width 0 height 6
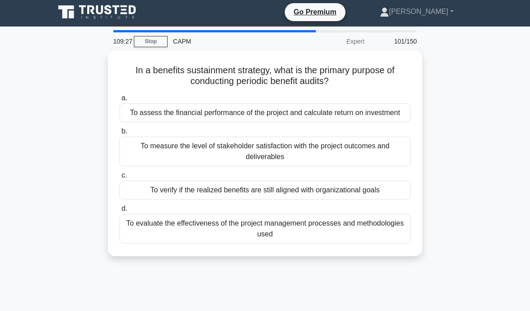
scroll to position [0, 0]
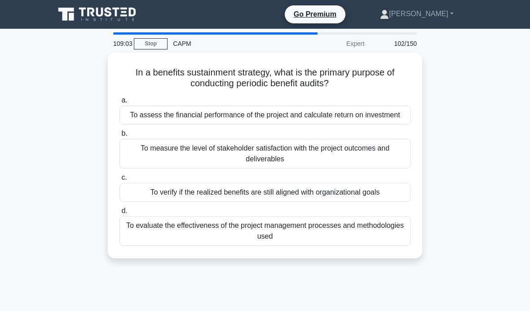
click at [391, 198] on div "To verify if the realized benefits are still aligned with organizational goals" at bounding box center [264, 192] width 291 height 19
click at [119, 180] on input "c. To verify if the realized benefits are still aligned with organizational goa…" at bounding box center [119, 178] width 0 height 6
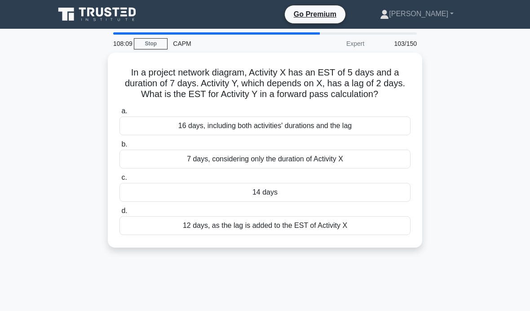
click at [393, 196] on div "14 days" at bounding box center [264, 192] width 291 height 19
click at [119, 180] on input "c. 14 days" at bounding box center [119, 178] width 0 height 6
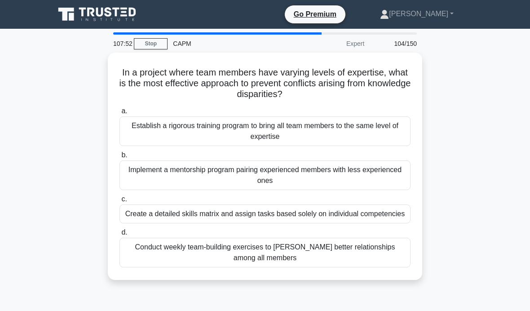
click at [375, 164] on div "Implement a mentorship program pairing experienced members with less experience…" at bounding box center [264, 175] width 291 height 30
click at [119, 158] on input "b. Implement a mentorship program pairing experienced members with less experie…" at bounding box center [119, 155] width 0 height 6
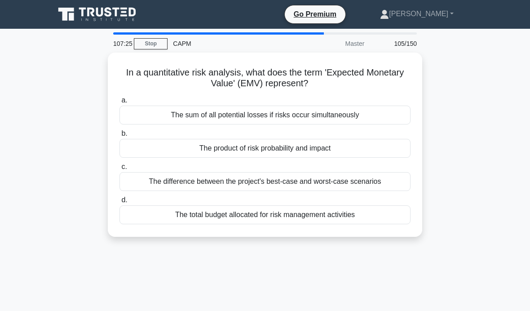
click at [333, 177] on div "The difference between the project's best-case and worst-case scenarios" at bounding box center [264, 181] width 291 height 19
click at [119, 170] on input "c. The difference between the project's best-case and worst-case scenarios" at bounding box center [119, 167] width 0 height 6
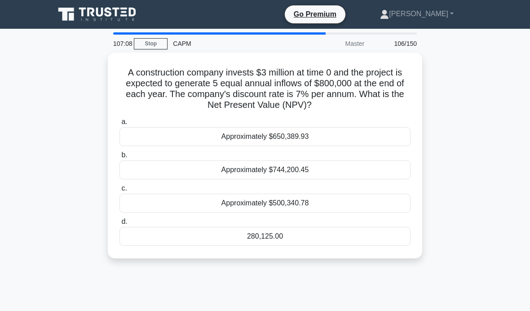
click at [382, 229] on div "280,125.00" at bounding box center [264, 236] width 291 height 19
click at [119, 224] on input "d. 280,125.00" at bounding box center [119, 222] width 0 height 6
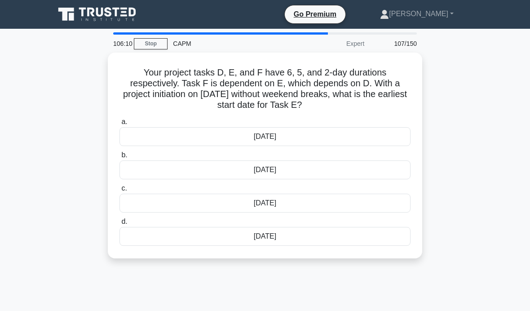
click at [333, 136] on div "7th March" at bounding box center [264, 136] width 291 height 19
click at [119, 125] on input "a. 7th March" at bounding box center [119, 122] width 0 height 6
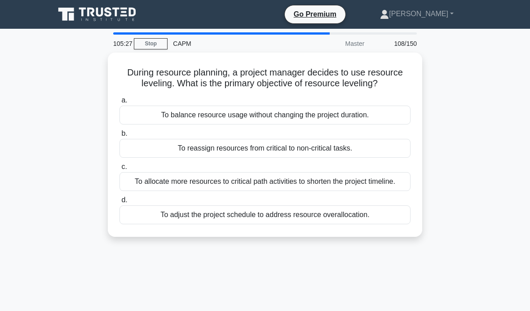
click at [235, 224] on div "To adjust the project schedule to address resource overallocation." at bounding box center [264, 214] width 291 height 19
click at [119, 203] on input "d. To adjust the project schedule to address resource overallocation." at bounding box center [119, 200] width 0 height 6
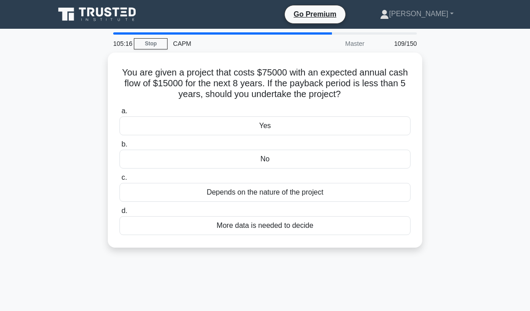
click at [302, 131] on div "Yes" at bounding box center [264, 125] width 291 height 19
click at [119, 114] on input "a. Yes" at bounding box center [119, 111] width 0 height 6
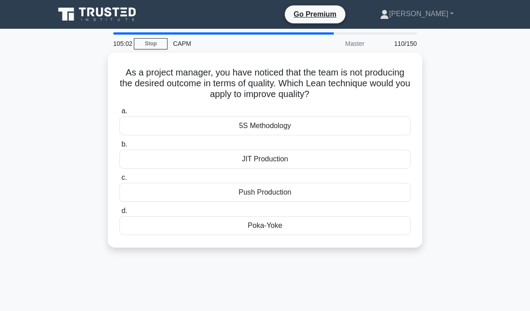
click at [255, 116] on div "5S Methodology" at bounding box center [264, 125] width 291 height 19
click at [119, 114] on input "a. 5S Methodology" at bounding box center [119, 111] width 0 height 6
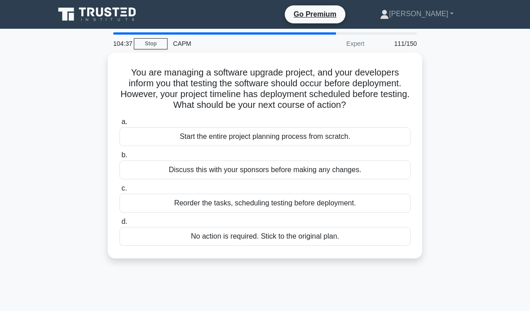
click at [242, 210] on div "Reorder the tasks, scheduling testing before deployment." at bounding box center [264, 202] width 291 height 19
click at [119, 191] on input "c. Reorder the tasks, scheduling testing before deployment." at bounding box center [119, 188] width 0 height 6
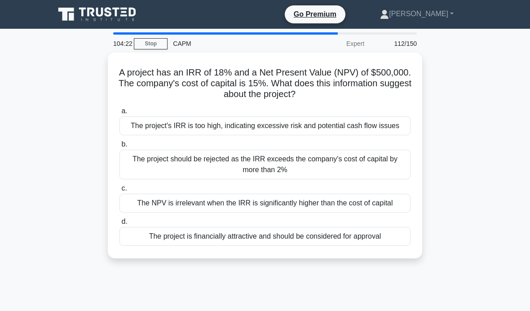
click at [243, 246] on div "The project is financially attractive and should be considered for approval" at bounding box center [264, 236] width 291 height 19
click at [119, 224] on input "d. The project is financially attractive and should be considered for approval" at bounding box center [119, 222] width 0 height 6
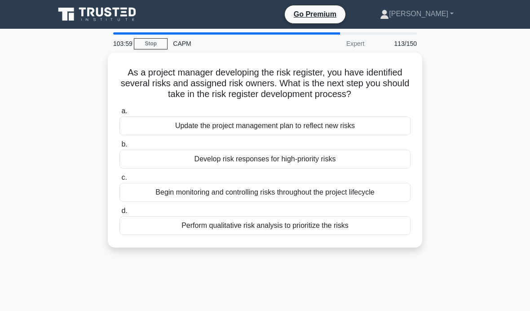
click at [382, 134] on div "Update the project management plan to reflect new risks" at bounding box center [264, 125] width 291 height 19
click at [119, 114] on input "a. Update the project management plan to reflect new risks" at bounding box center [119, 111] width 0 height 6
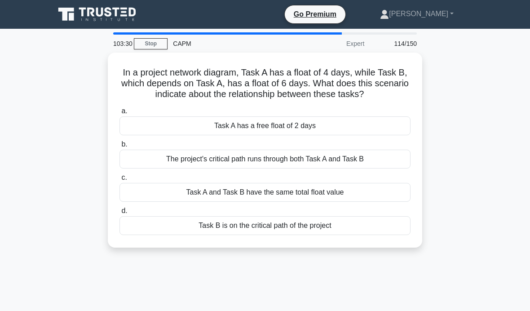
click at [147, 132] on div "Task A has a free float of 2 days" at bounding box center [264, 125] width 291 height 19
click at [119, 114] on input "a. Task A has a free float of 2 days" at bounding box center [119, 111] width 0 height 6
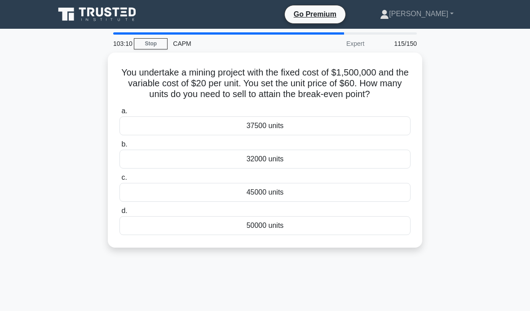
click at [150, 165] on div "32000 units" at bounding box center [264, 158] width 291 height 19
click at [119, 147] on input "b. 32000 units" at bounding box center [119, 144] width 0 height 6
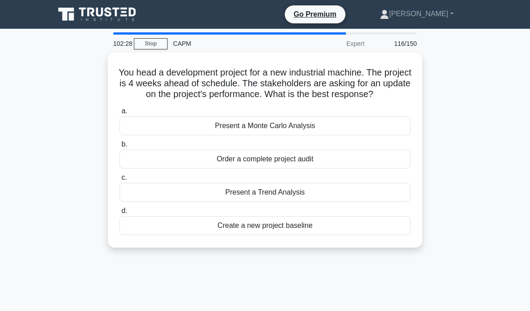
click at [198, 199] on div "Present a Trend Analysis" at bounding box center [264, 192] width 291 height 19
click at [119, 180] on input "c. Present a Trend Analysis" at bounding box center [119, 178] width 0 height 6
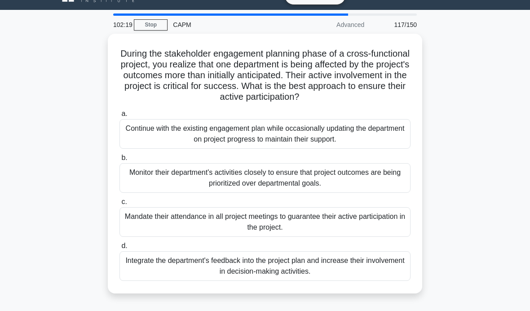
scroll to position [21, 0]
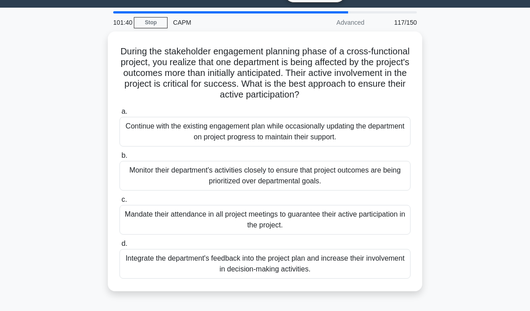
click at [383, 269] on div "Integrate the department's feedback into the project plan and increase their in…" at bounding box center [264, 264] width 291 height 30
click at [119, 246] on input "d. Integrate the department's feedback into the project plan and increase their…" at bounding box center [119, 244] width 0 height 6
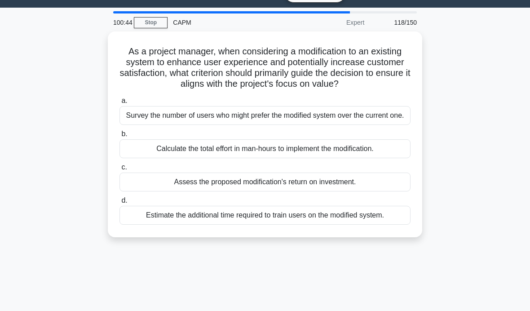
click at [243, 224] on div "Estimate the additional time required to train users on the modified system." at bounding box center [264, 215] width 291 height 19
click at [119, 203] on input "d. Estimate the additional time required to train users on the modified system." at bounding box center [119, 200] width 0 height 6
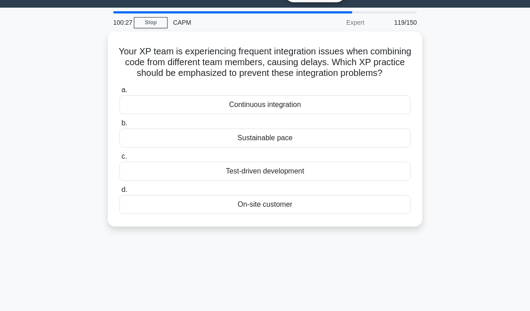
click at [241, 180] on div "Test-driven development" at bounding box center [264, 171] width 291 height 19
click at [119, 159] on input "c. Test-driven development" at bounding box center [119, 156] width 0 height 6
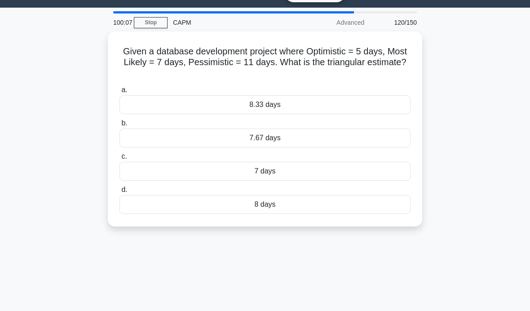
click at [235, 164] on div "7 days" at bounding box center [264, 171] width 291 height 19
click at [119, 159] on input "c. 7 days" at bounding box center [119, 156] width 0 height 6
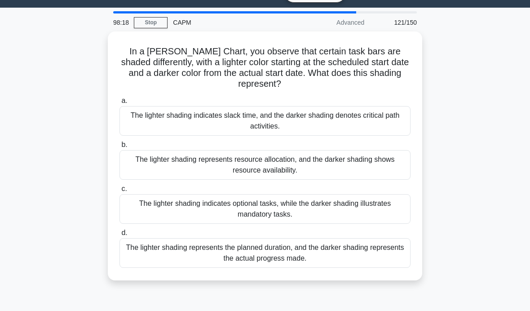
click at [148, 257] on div "The lighter shading represents the planned duration, and the darker shading rep…" at bounding box center [264, 253] width 291 height 30
click at [119, 236] on input "d. The lighter shading represents the planned duration, and the darker shading …" at bounding box center [119, 233] width 0 height 6
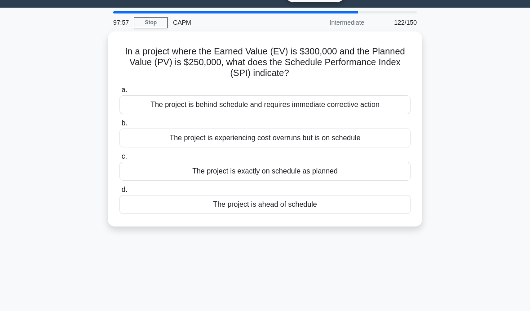
click at [221, 210] on div "The project is ahead of schedule" at bounding box center [264, 204] width 291 height 19
click at [119, 193] on input "d. The project is ahead of schedule" at bounding box center [119, 190] width 0 height 6
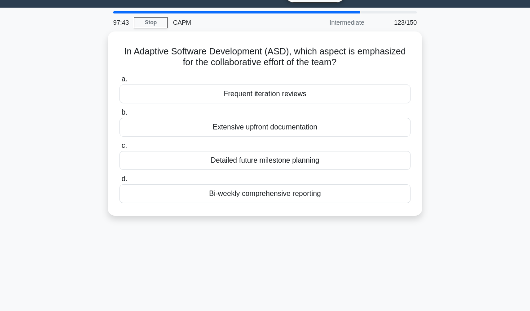
click at [285, 88] on div "Frequent iteration reviews" at bounding box center [264, 93] width 291 height 19
click at [119, 82] on input "a. Frequent iteration reviews" at bounding box center [119, 79] width 0 height 6
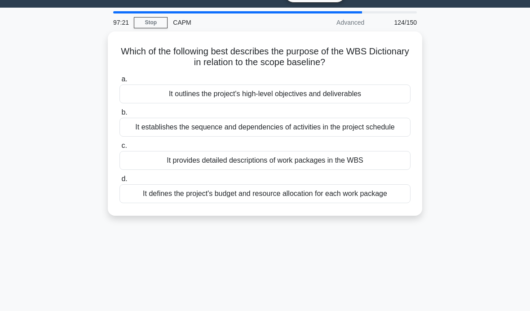
click at [231, 170] on div "It provides detailed descriptions of work packages in the WBS" at bounding box center [264, 160] width 291 height 19
click at [119, 149] on input "c. It provides detailed descriptions of work packages in the WBS" at bounding box center [119, 146] width 0 height 6
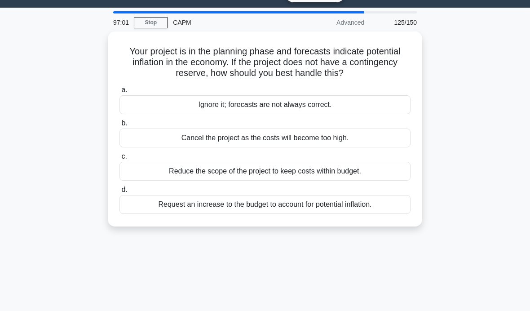
click at [212, 206] on div "Request an increase to the budget to account for potential inflation." at bounding box center [264, 204] width 291 height 19
click at [119, 193] on input "d. Request an increase to the budget to account for potential inflation." at bounding box center [119, 190] width 0 height 6
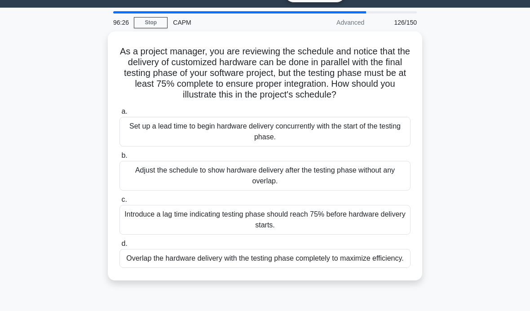
click at [166, 137] on div "Set up a lead time to begin hardware delivery concurrently with the start of th…" at bounding box center [264, 132] width 291 height 30
click at [119, 114] on input "a. Set up a lead time to begin hardware delivery concurrently with the start of…" at bounding box center [119, 112] width 0 height 6
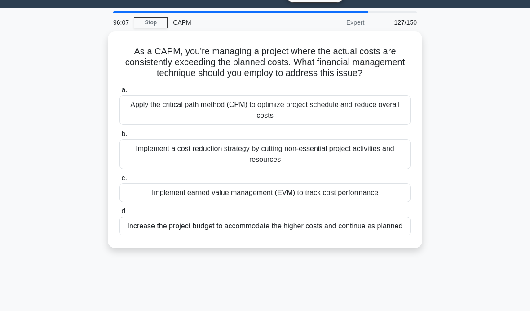
click at [216, 202] on div "Implement earned value management (EVM) to track cost performance" at bounding box center [264, 192] width 291 height 19
click at [119, 181] on input "c. Implement earned value management (EVM) to track cost performance" at bounding box center [119, 178] width 0 height 6
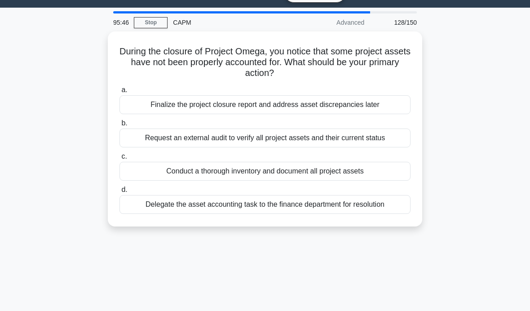
click at [387, 167] on div "Conduct a thorough inventory and document all project assets" at bounding box center [264, 171] width 291 height 19
click at [119, 159] on input "c. Conduct a thorough inventory and document all project assets" at bounding box center [119, 156] width 0 height 6
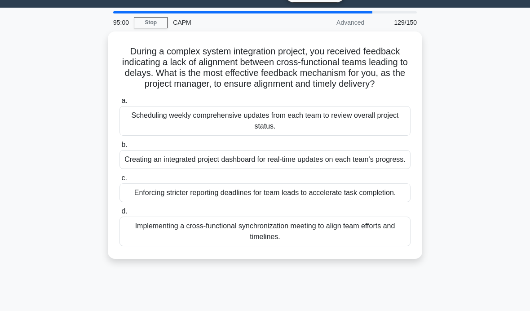
click at [390, 246] on div "Implementing a cross-functional synchronization meeting to align team efforts a…" at bounding box center [264, 231] width 291 height 30
click at [119, 214] on input "d. Implementing a cross-functional synchronization meeting to align team effort…" at bounding box center [119, 211] width 0 height 6
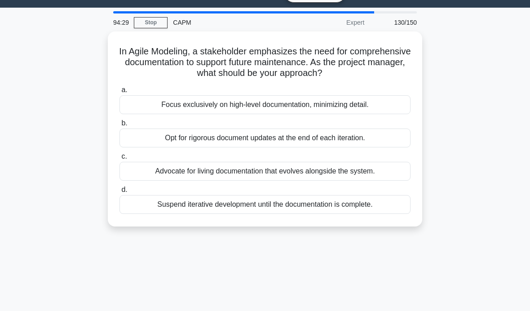
click at [395, 171] on div "Advocate for living documentation that evolves alongside the system." at bounding box center [264, 171] width 291 height 19
click at [119, 159] on input "c. Advocate for living documentation that evolves alongside the system." at bounding box center [119, 156] width 0 height 6
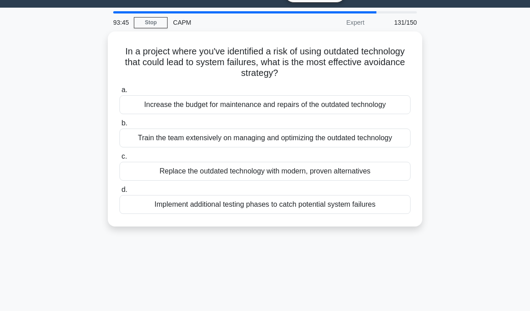
click at [291, 137] on div "Train the team extensively on managing and optimizing the outdated technology" at bounding box center [264, 137] width 291 height 19
click at [119, 126] on input "b. Train the team extensively on managing and optimizing the outdated technology" at bounding box center [119, 123] width 0 height 6
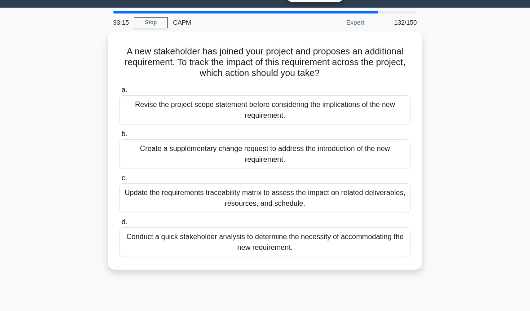
click at [360, 141] on div "Create a supplementary change request to address the introduction of the new re…" at bounding box center [264, 154] width 291 height 30
click at [119, 137] on input "b. Create a supplementary change request to address the introduction of the new…" at bounding box center [119, 134] width 0 height 6
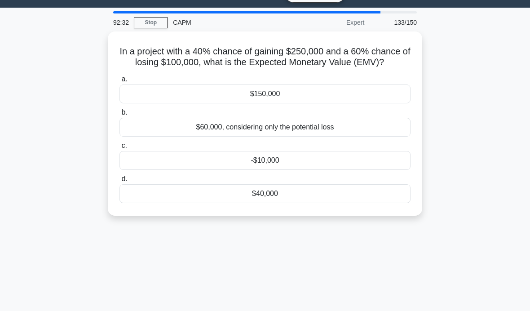
click at [233, 202] on div "$40,000" at bounding box center [264, 193] width 291 height 19
click at [119, 182] on input "d. $40,000" at bounding box center [119, 179] width 0 height 6
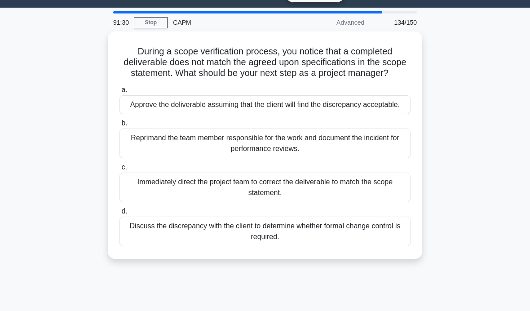
click at [263, 246] on div "Discuss the discrepancy with the client to determine whether formal change cont…" at bounding box center [264, 231] width 291 height 30
click at [119, 214] on input "d. Discuss the discrepancy with the client to determine whether formal change c…" at bounding box center [119, 211] width 0 height 6
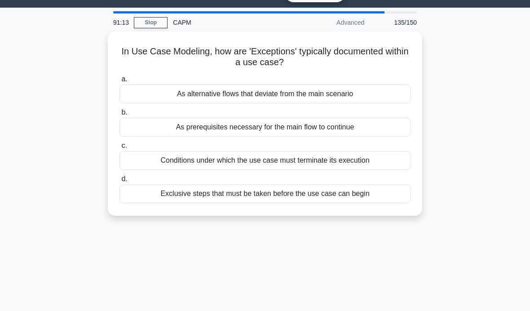
click at [385, 90] on div "As alternative flows that deviate from the main scenario" at bounding box center [264, 93] width 291 height 19
click at [119, 82] on input "a. As alternative flows that deviate from the main scenario" at bounding box center [119, 79] width 0 height 6
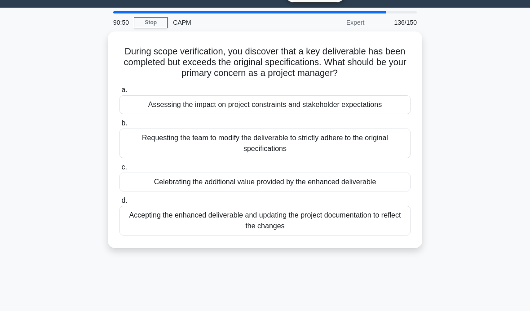
click at [370, 214] on div "Accepting the enhanced deliverable and updating the project documentation to re…" at bounding box center [264, 221] width 291 height 30
click at [119, 203] on input "d. Accepting the enhanced deliverable and updating the project documentation to…" at bounding box center [119, 200] width 0 height 6
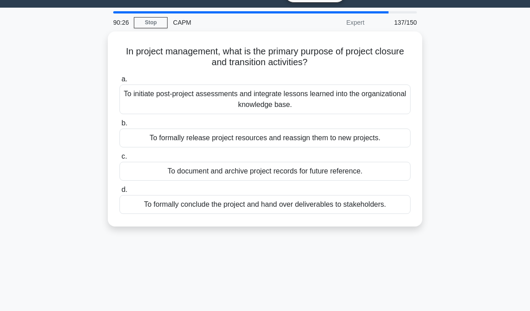
click at [212, 92] on div "To initiate post-project assessments and integrate lessons learned into the org…" at bounding box center [264, 99] width 291 height 30
click at [119, 82] on input "a. To initiate post-project assessments and integrate lessons learned into the …" at bounding box center [119, 79] width 0 height 6
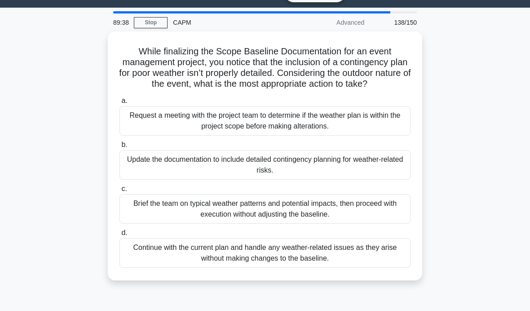
click at [270, 174] on div "Update the documentation to include detailed contingency planning for weather-r…" at bounding box center [264, 165] width 291 height 30
click at [119, 148] on input "b. Update the documentation to include detailed contingency planning for weathe…" at bounding box center [119, 145] width 0 height 6
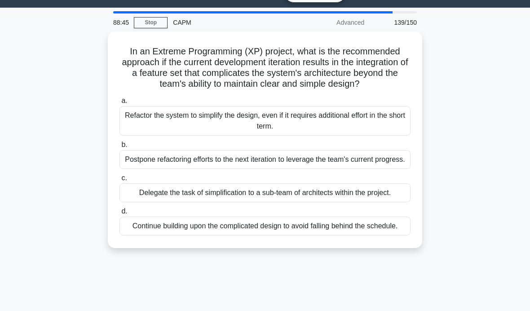
click at [224, 125] on div "Refactor the system to simplify the design, even if it requires additional effo…" at bounding box center [264, 121] width 291 height 30
click at [119, 104] on input "a. Refactor the system to simplify the design, even if it requires additional e…" at bounding box center [119, 101] width 0 height 6
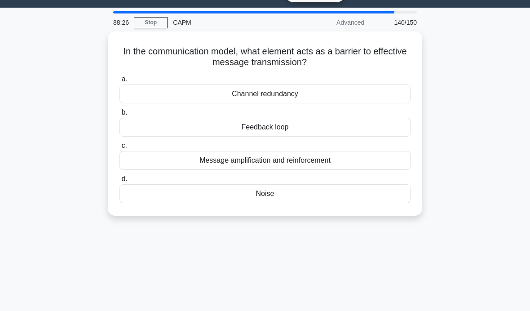
click at [298, 193] on div "Noise" at bounding box center [264, 193] width 291 height 19
click at [119, 182] on input "d. Noise" at bounding box center [119, 179] width 0 height 6
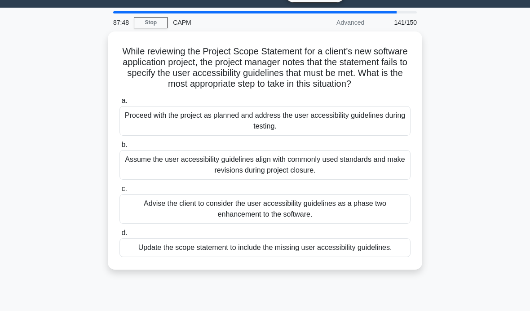
click at [196, 257] on div "Update the scope statement to include the missing user accessibility guidelines." at bounding box center [264, 247] width 291 height 19
click at [119, 236] on input "d. Update the scope statement to include the missing user accessibility guideli…" at bounding box center [119, 233] width 0 height 6
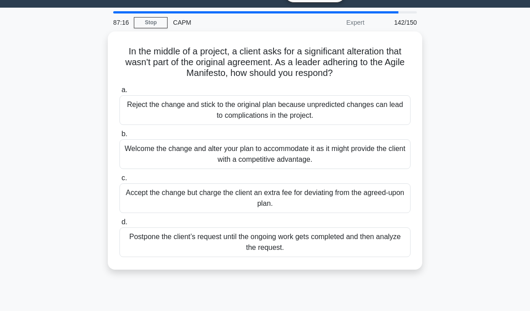
click at [369, 158] on div "Welcome the change and alter your plan to accommodate it as it might provide th…" at bounding box center [264, 154] width 291 height 30
click at [119, 137] on input "b. Welcome the change and alter your plan to accommodate it as it might provide…" at bounding box center [119, 134] width 0 height 6
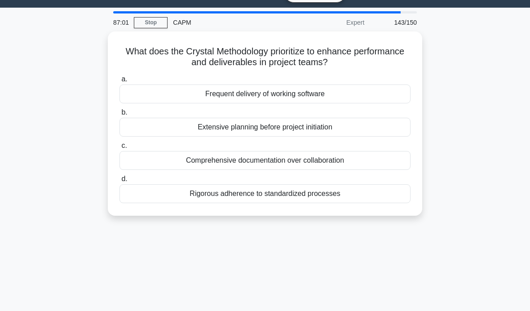
click at [408, 82] on label "a. Frequent delivery of working software" at bounding box center [264, 89] width 291 height 30
click at [119, 82] on input "a. Frequent delivery of working software" at bounding box center [119, 79] width 0 height 6
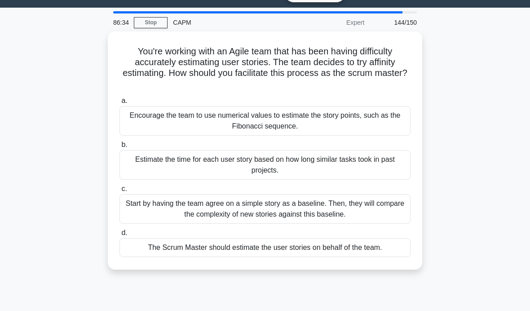
click at [401, 156] on div "Estimate the time for each user story based on how long similar tasks took in p…" at bounding box center [264, 165] width 291 height 30
click at [119, 148] on input "b. Estimate the time for each user story based on how long similar tasks took i…" at bounding box center [119, 145] width 0 height 6
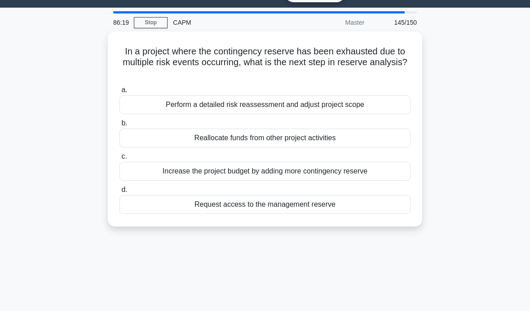
click at [399, 96] on div "Perform a detailed risk reassessment and adjust project scope" at bounding box center [264, 104] width 291 height 19
click at [119, 93] on input "a. Perform a detailed risk reassessment and adjust project scope" at bounding box center [119, 90] width 0 height 6
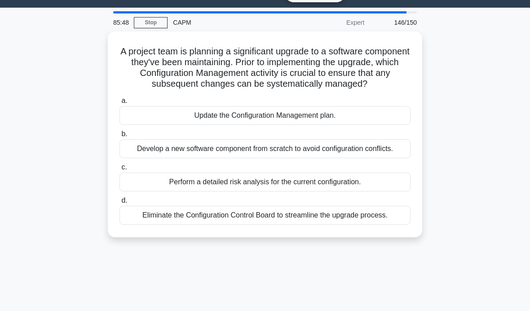
click at [397, 191] on div "Perform a detailed risk analysis for the current configuration." at bounding box center [264, 181] width 291 height 19
click at [119, 170] on input "c. Perform a detailed risk analysis for the current configuration." at bounding box center [119, 167] width 0 height 6
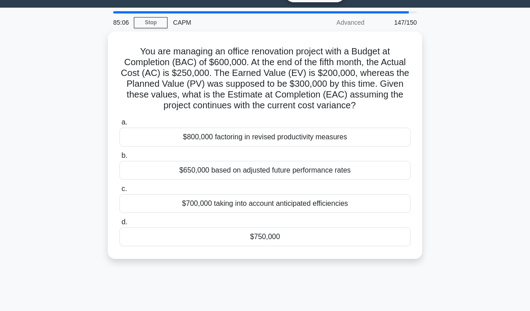
click at [180, 242] on div "$750,000" at bounding box center [264, 236] width 291 height 19
click at [119, 225] on input "d. $750,000" at bounding box center [119, 222] width 0 height 6
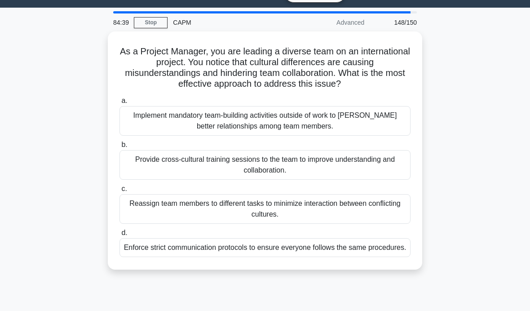
click at [156, 154] on div "Provide cross-cultural training sessions to the team to improve understanding a…" at bounding box center [264, 165] width 291 height 30
click at [119, 148] on input "b. Provide cross-cultural training sessions to the team to improve understandin…" at bounding box center [119, 145] width 0 height 6
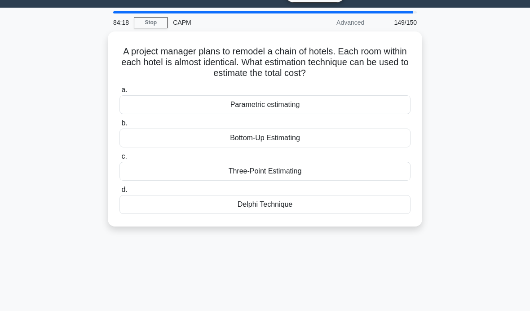
click at [149, 99] on div "Parametric estimating" at bounding box center [264, 104] width 291 height 19
click at [119, 93] on input "a. Parametric estimating" at bounding box center [119, 90] width 0 height 6
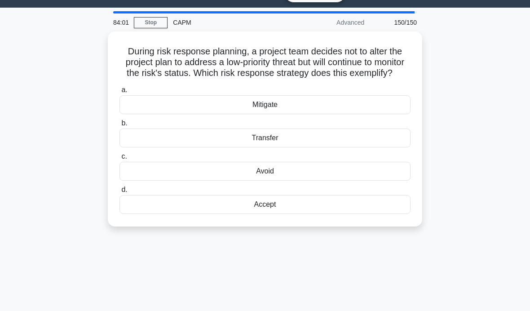
click at [224, 210] on div "Accept" at bounding box center [264, 204] width 291 height 19
click at [119, 193] on input "d. Accept" at bounding box center [119, 190] width 0 height 6
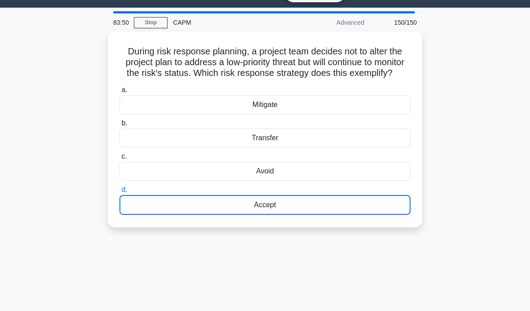
click at [238, 215] on div "Accept" at bounding box center [264, 205] width 291 height 20
click at [119, 193] on input "d. Accept" at bounding box center [119, 190] width 0 height 6
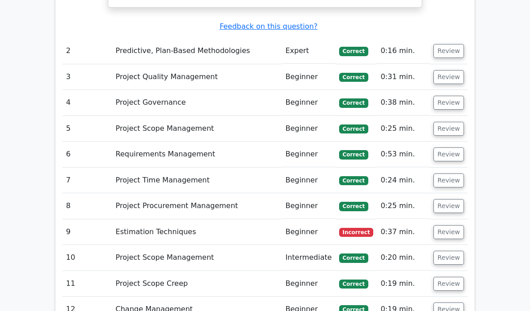
scroll to position [1934, 0]
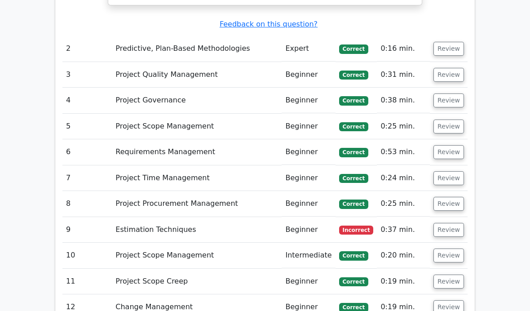
click at [449, 223] on button "Review" at bounding box center [448, 230] width 31 height 14
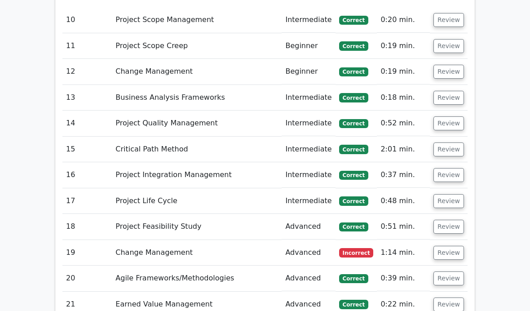
scroll to position [2628, 0]
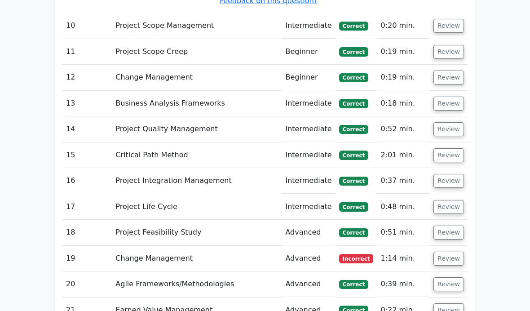
click at [458, 251] on button "Review" at bounding box center [448, 258] width 31 height 14
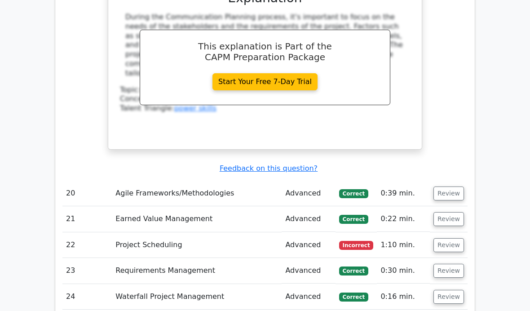
scroll to position [3112, 0]
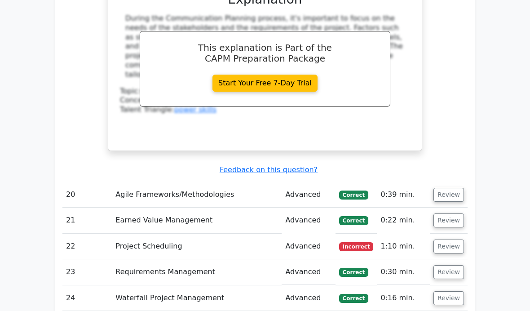
click at [449, 239] on button "Review" at bounding box center [448, 246] width 31 height 14
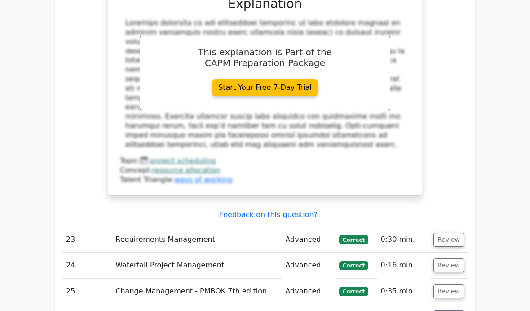
scroll to position [3632, 0]
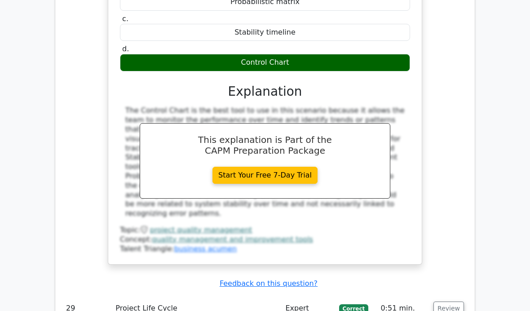
scroll to position [4148, 0]
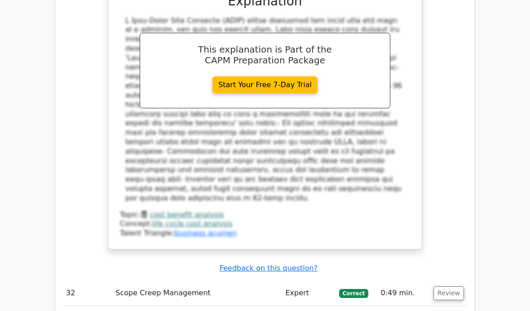
scroll to position [4750, 0]
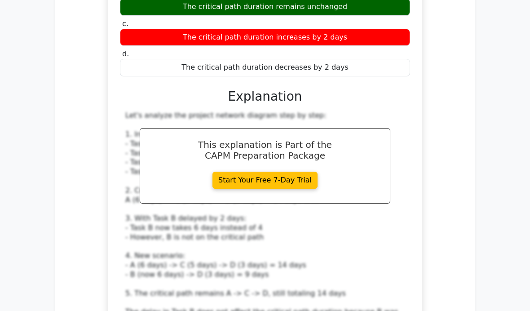
scroll to position [5295, 0]
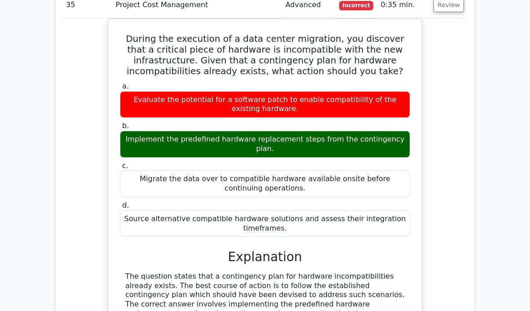
scroll to position [5768, 0]
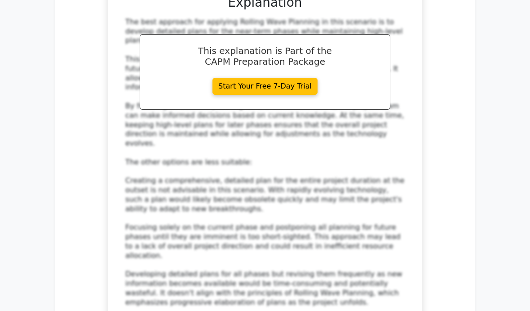
scroll to position [6520, 0]
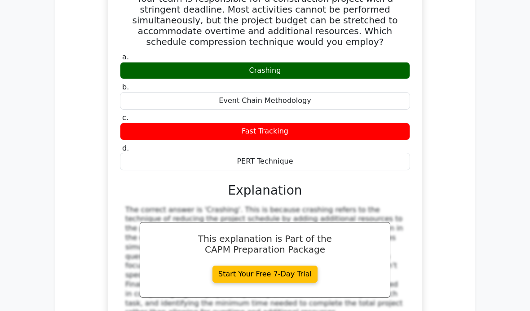
scroll to position [7027, 0]
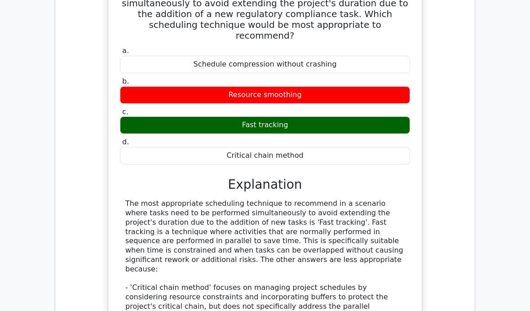
scroll to position [7566, 0]
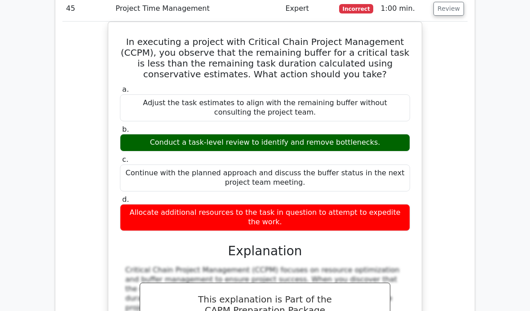
scroll to position [8055, 0]
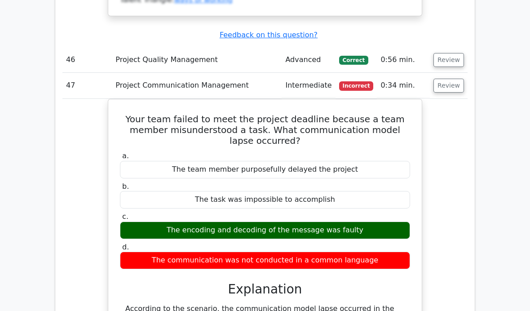
scroll to position [8533, 0]
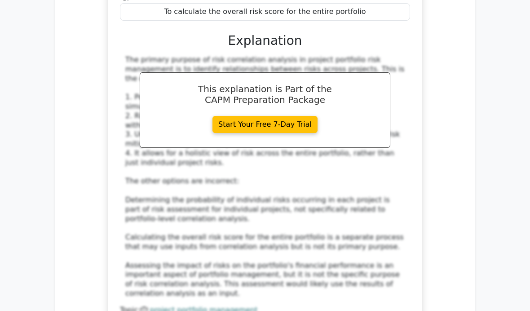
scroll to position [9290, 0]
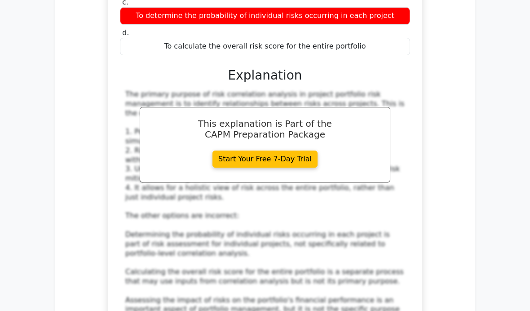
scroll to position [9255, 0]
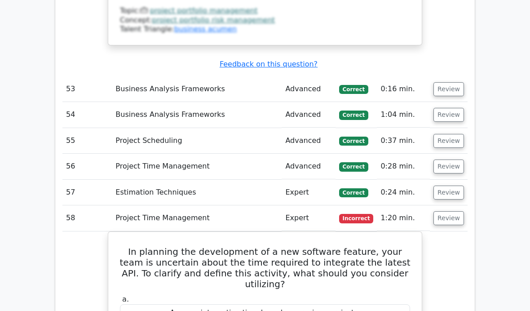
scroll to position [9591, 0]
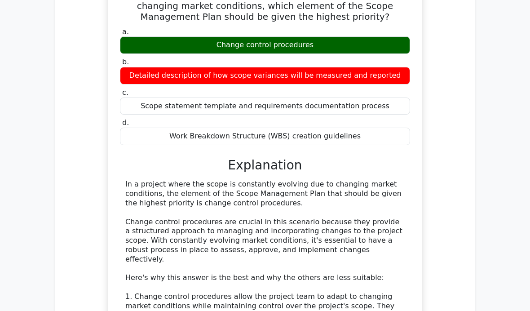
scroll to position [10886, 0]
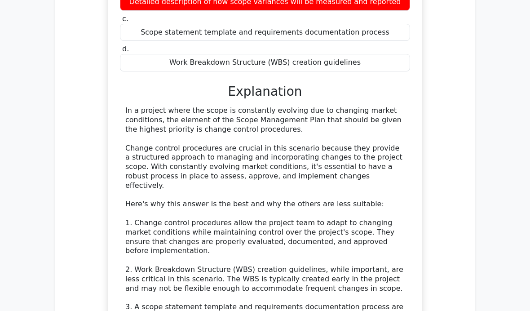
scroll to position [10952, 0]
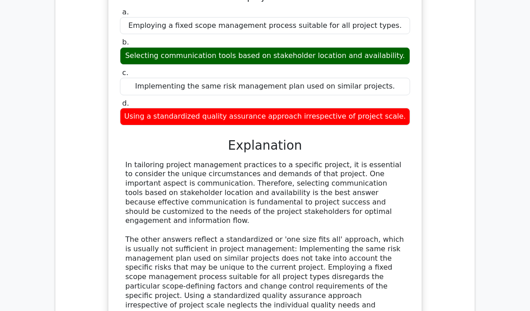
scroll to position [12786, 0]
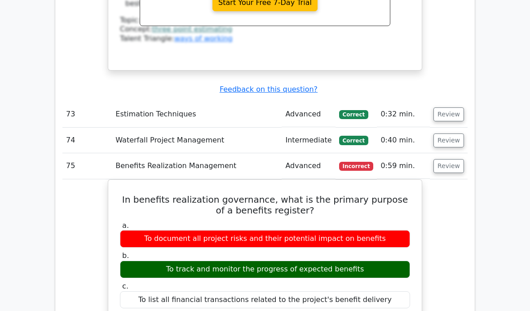
scroll to position [13509, 0]
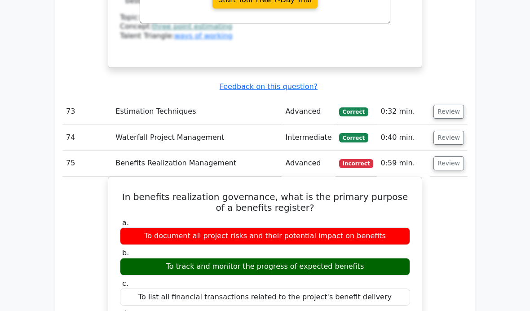
scroll to position [13521, 0]
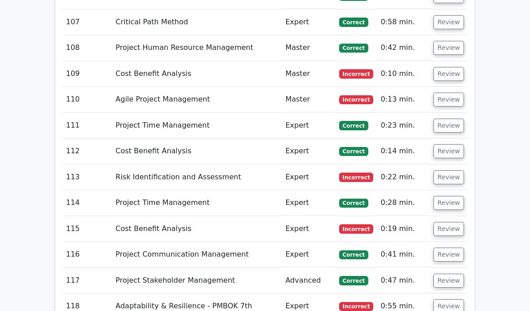
scroll to position [16600, 0]
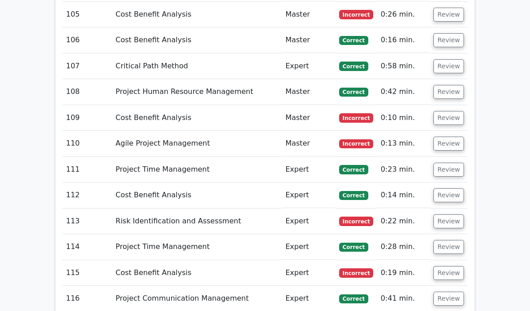
scroll to position [16561, 0]
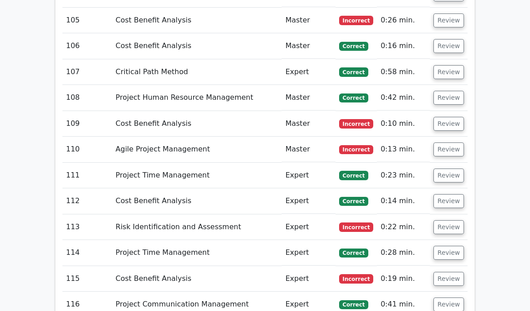
scroll to position [16552, 0]
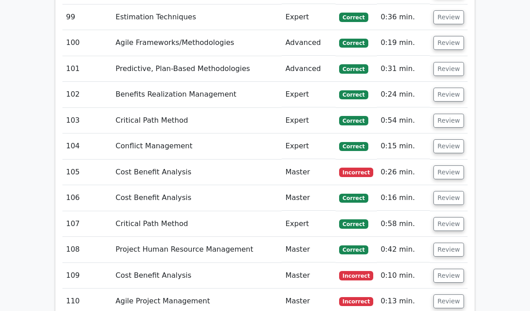
scroll to position [16404, 0]
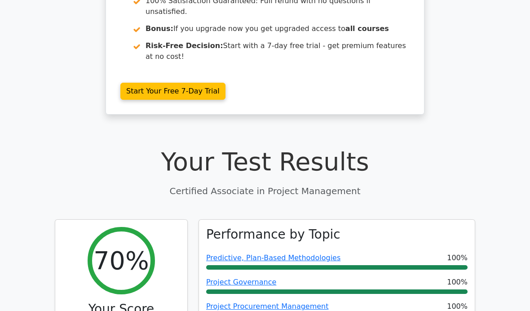
scroll to position [0, 0]
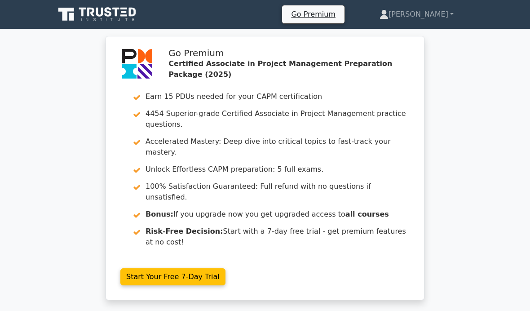
click at [452, 9] on link "[PERSON_NAME]" at bounding box center [416, 14] width 117 height 18
click at [423, 29] on link "Profile" at bounding box center [393, 35] width 71 height 14
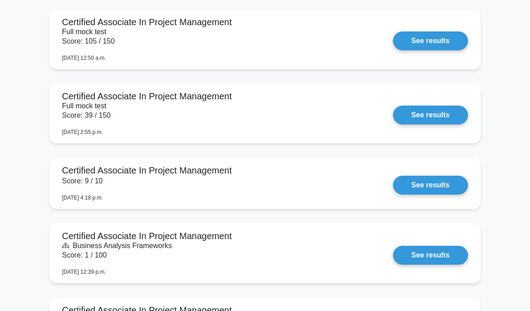
scroll to position [865, 0]
